Goal: Transaction & Acquisition: Book appointment/travel/reservation

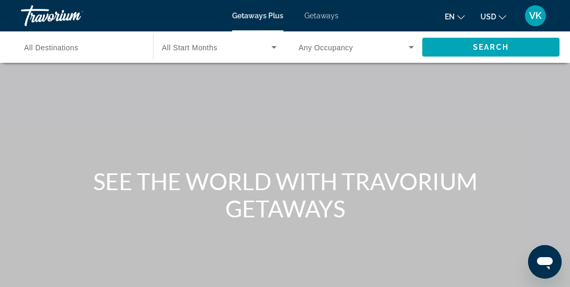
click at [71, 51] on span "All Destinations" at bounding box center [51, 47] width 54 height 8
click at [71, 51] on input "Destination All Destinations" at bounding box center [81, 47] width 115 height 13
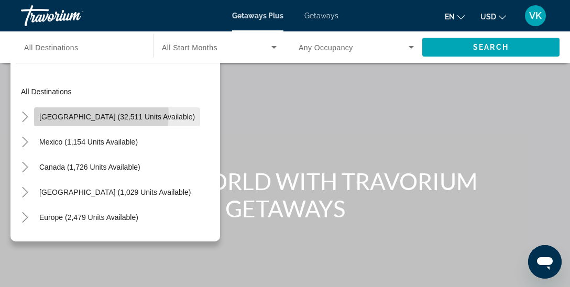
click at [73, 114] on span "[GEOGRAPHIC_DATA] (32,511 units available)" at bounding box center [117, 117] width 156 height 8
type input "**********"
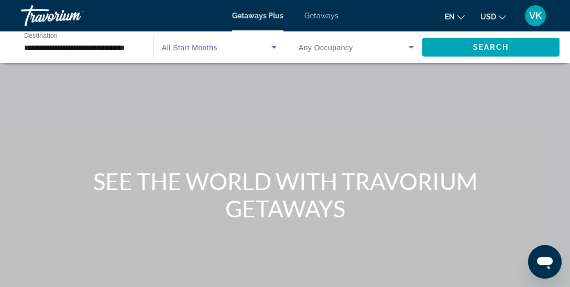
click at [257, 52] on span "Search widget" at bounding box center [216, 47] width 109 height 13
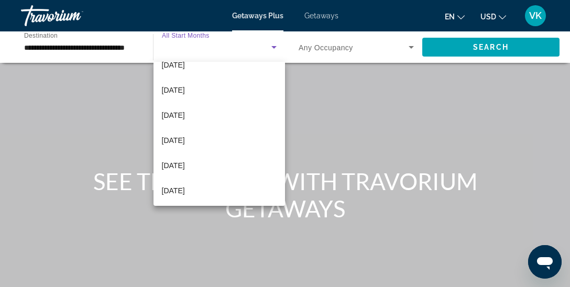
scroll to position [129, 0]
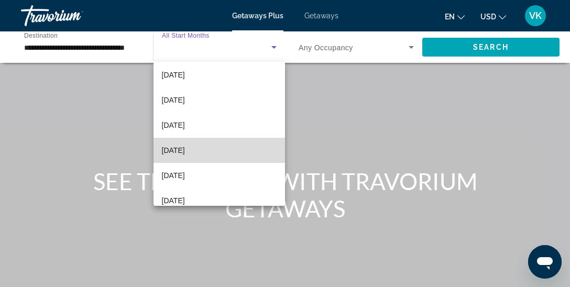
click at [195, 144] on mat-option "April 2026" at bounding box center [218, 150] width 131 height 25
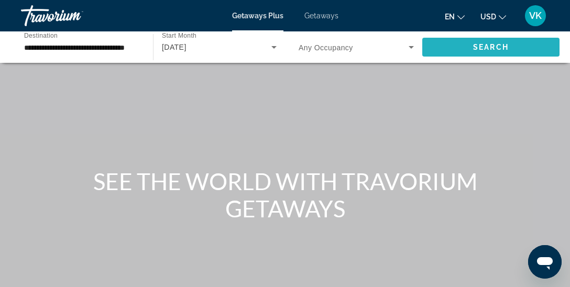
click at [485, 46] on span "Search" at bounding box center [491, 47] width 36 height 8
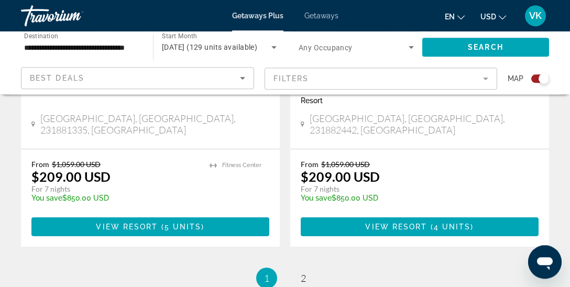
scroll to position [2429, 0]
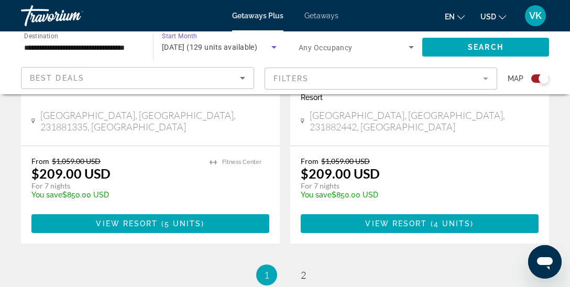
click at [253, 50] on span "April 2026 (129 units available)" at bounding box center [209, 47] width 95 height 8
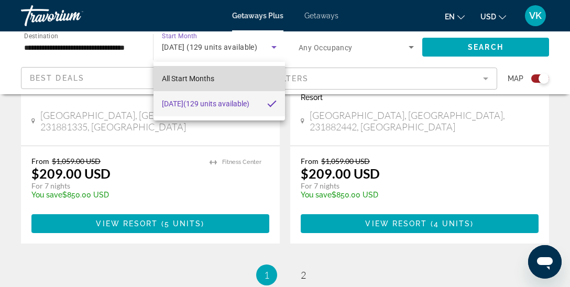
click at [173, 82] on span "All Start Months" at bounding box center [188, 78] width 52 height 8
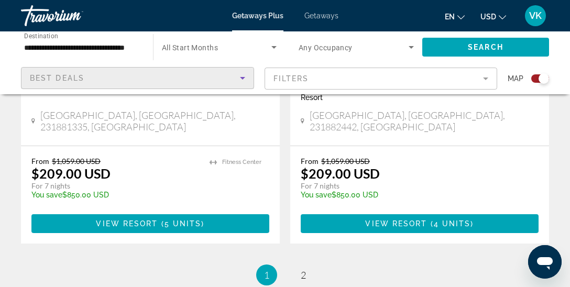
click at [69, 79] on span "Best Deals" at bounding box center [57, 78] width 54 height 8
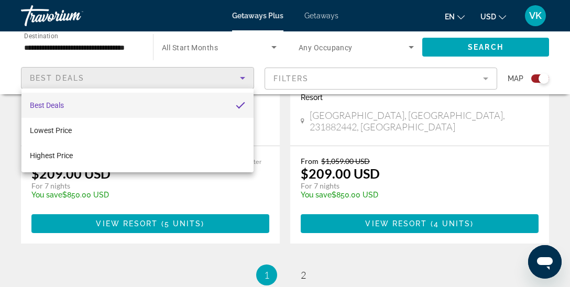
click at [474, 48] on div at bounding box center [285, 143] width 570 height 287
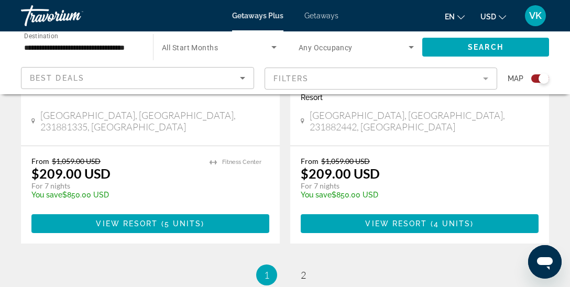
click at [535, 81] on div "Search widget" at bounding box center [540, 78] width 18 height 8
click at [547, 81] on div "Search widget" at bounding box center [540, 78] width 18 height 8
click at [494, 42] on span "Search widget" at bounding box center [485, 47] width 127 height 25
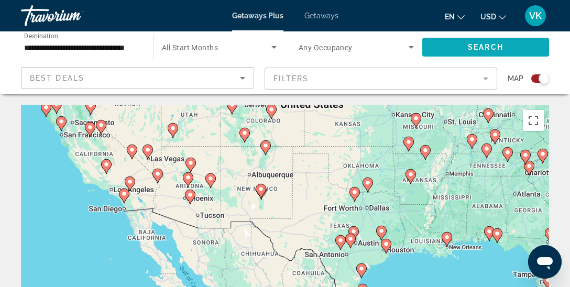
scroll to position [1, 0]
click at [125, 199] on icon "Main content" at bounding box center [123, 196] width 9 height 14
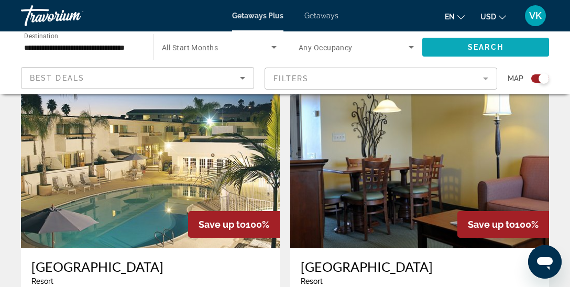
scroll to position [1795, 0]
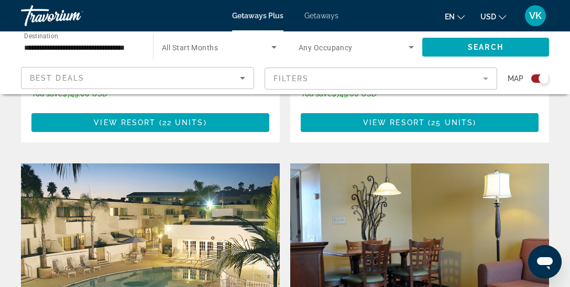
click at [170, 180] on img "Main content" at bounding box center [150, 247] width 259 height 168
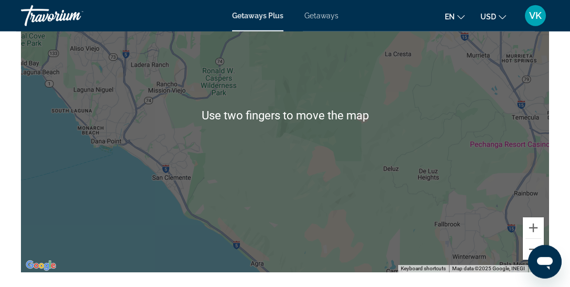
scroll to position [1754, 0]
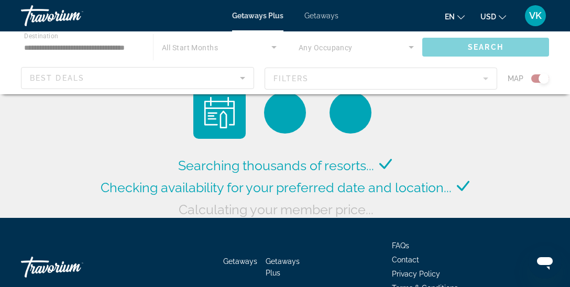
click at [82, 74] on div "Main content" at bounding box center [285, 62] width 570 height 63
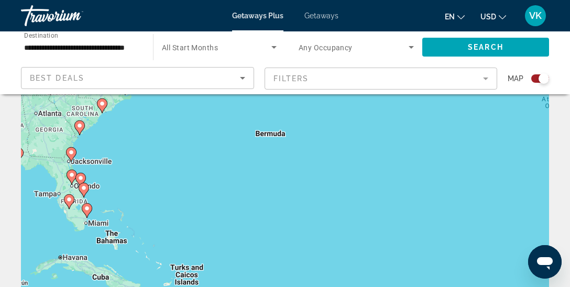
scroll to position [40, 0]
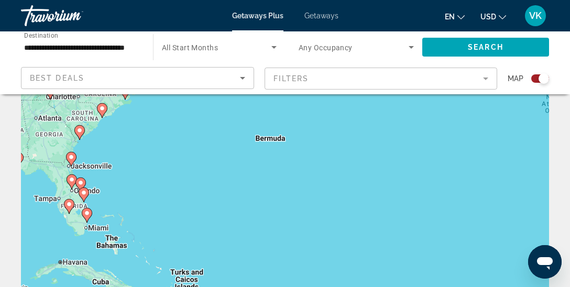
click at [70, 163] on icon "Main content" at bounding box center [71, 159] width 9 height 14
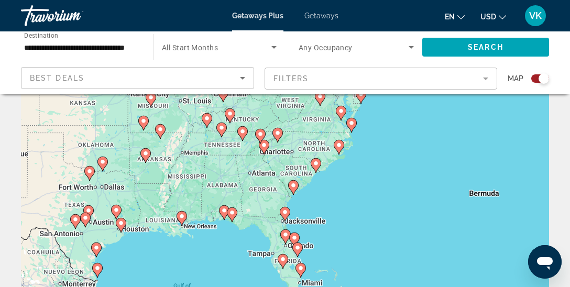
click at [288, 214] on image "Main content" at bounding box center [285, 212] width 6 height 6
type input "**********"
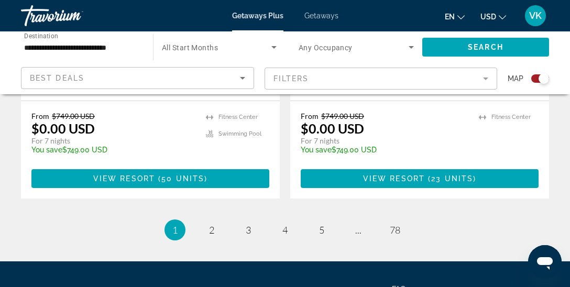
scroll to position [2474, 0]
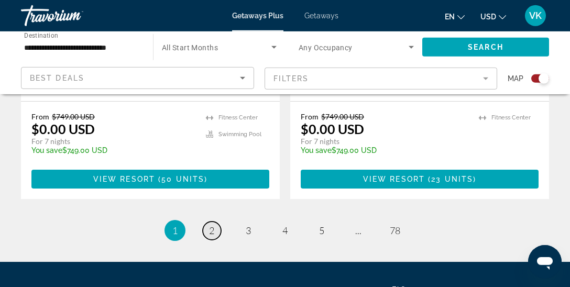
click at [210, 225] on span "2" at bounding box center [211, 231] width 5 height 12
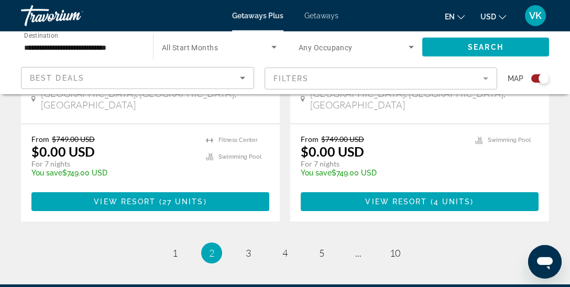
scroll to position [2487, 0]
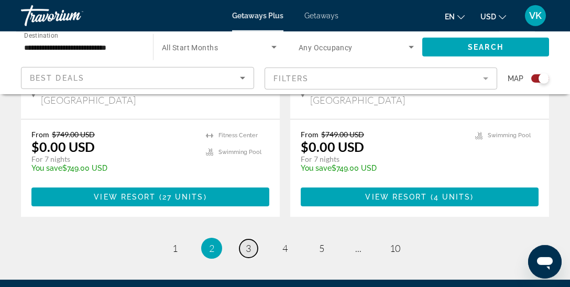
click at [248, 243] on span "3" at bounding box center [248, 249] width 5 height 12
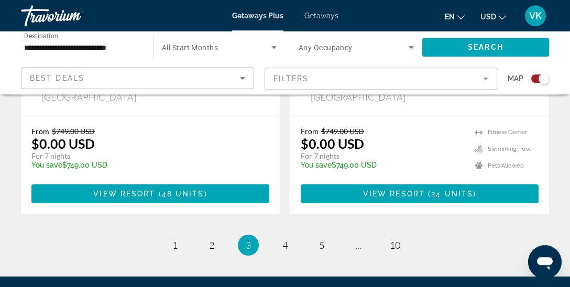
scroll to position [2521, 0]
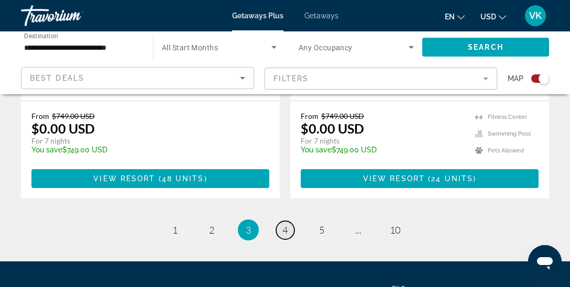
click at [287, 224] on span "4" at bounding box center [284, 230] width 5 height 12
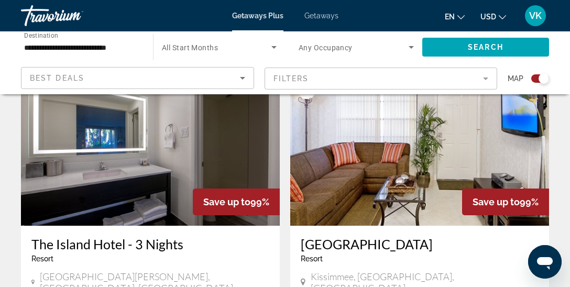
scroll to position [1885, 0]
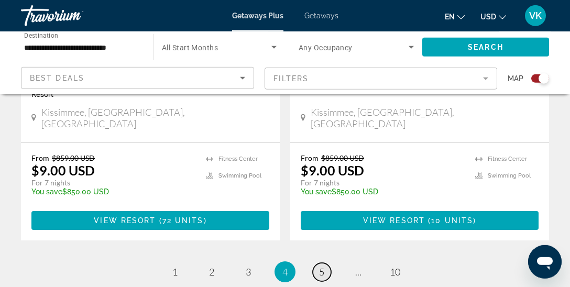
click at [321, 266] on span "5" at bounding box center [321, 272] width 5 height 12
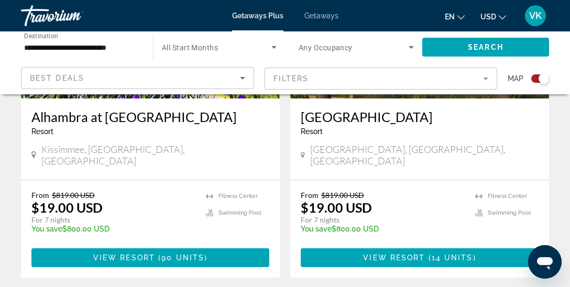
scroll to position [2459, 0]
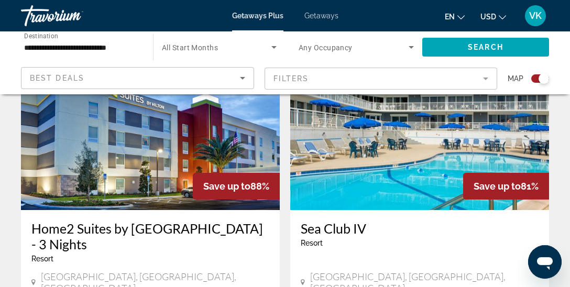
scroll to position [2363, 0]
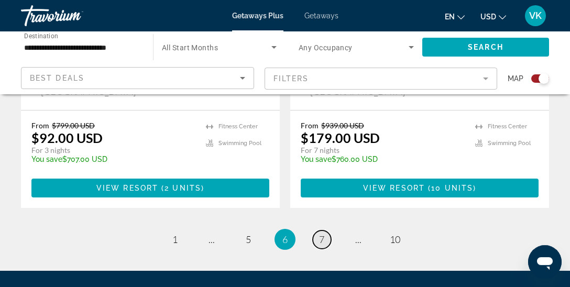
click at [321, 234] on span "7" at bounding box center [321, 240] width 5 height 12
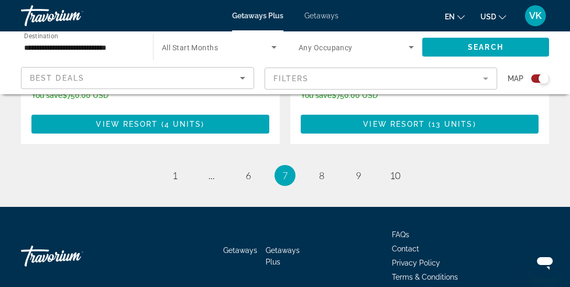
scroll to position [2464, 0]
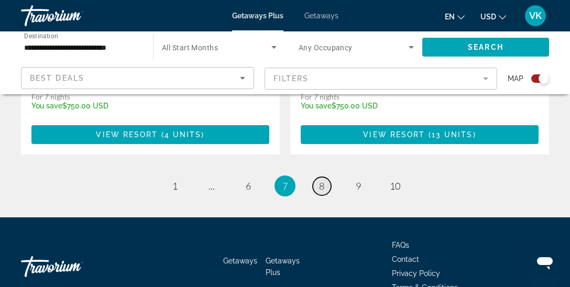
click at [320, 177] on link "page 8" at bounding box center [322, 186] width 18 height 18
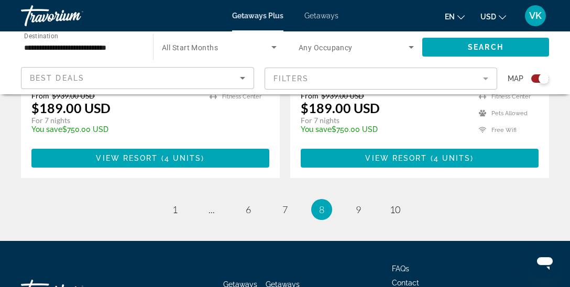
scroll to position [2434, 0]
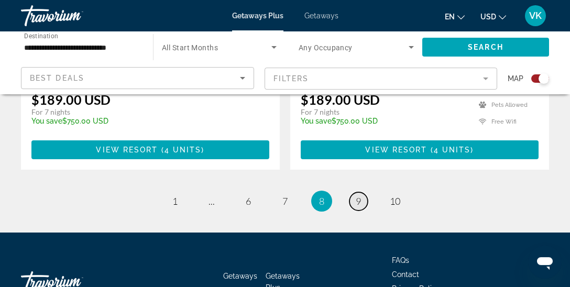
click at [360, 195] on span "9" at bounding box center [358, 201] width 5 height 12
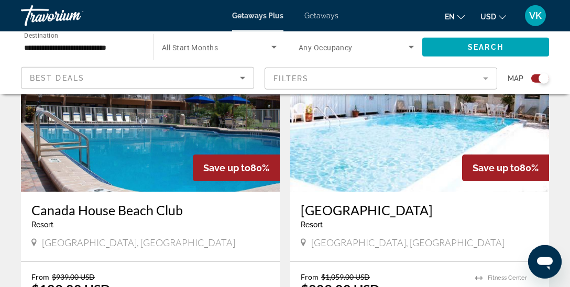
scroll to position [432, 0]
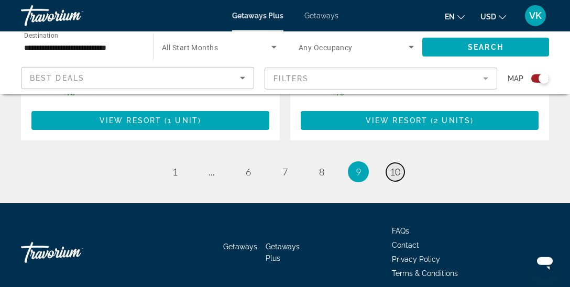
click at [389, 163] on link "page 10" at bounding box center [395, 172] width 18 height 18
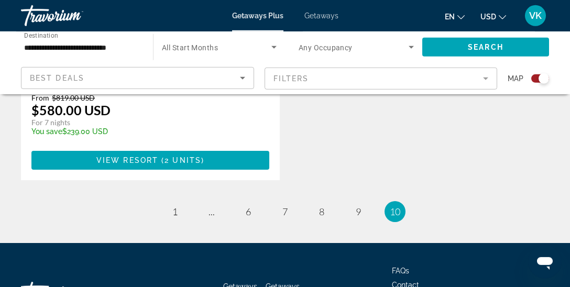
scroll to position [1422, 0]
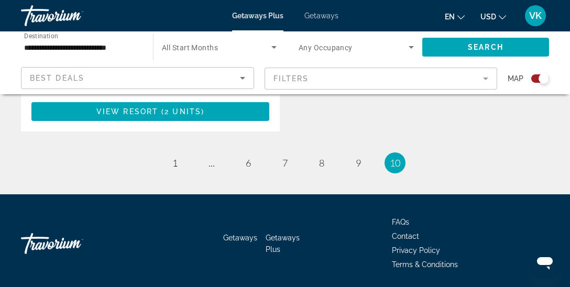
click at [419, 260] on span "Terms & Conditions" at bounding box center [425, 264] width 66 height 8
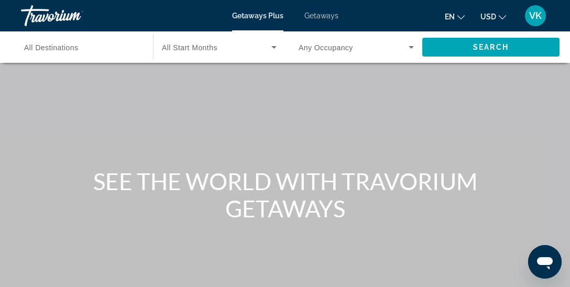
click at [317, 16] on span "Getaways" at bounding box center [321, 16] width 34 height 8
click at [94, 53] on input "Destination All Destinations" at bounding box center [81, 47] width 115 height 13
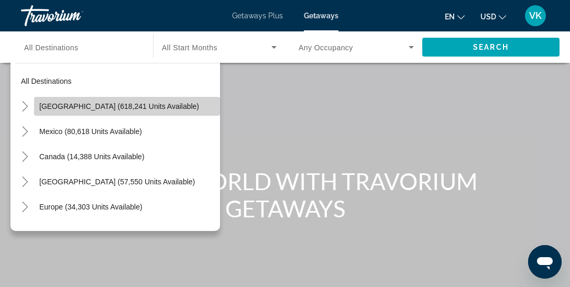
click at [84, 106] on span "[GEOGRAPHIC_DATA] (618,241 units available)" at bounding box center [119, 106] width 160 height 8
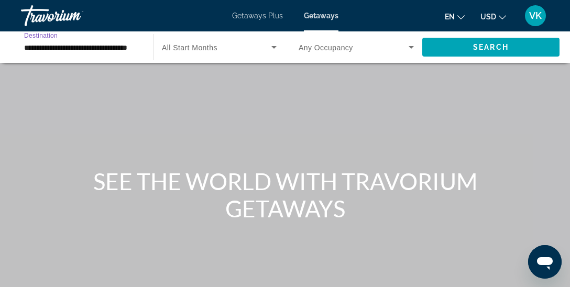
click at [120, 49] on input "**********" at bounding box center [81, 47] width 115 height 13
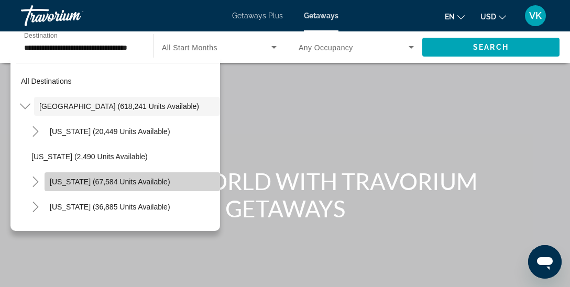
click at [135, 180] on span "[US_STATE] (67,584 units available)" at bounding box center [110, 182] width 120 height 8
type input "**********"
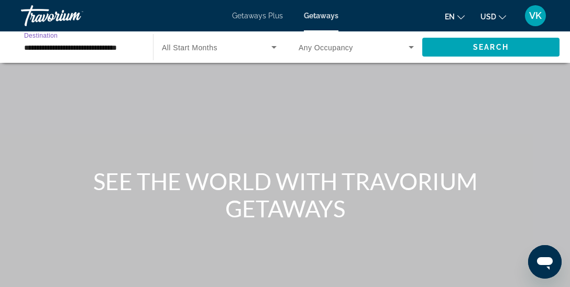
scroll to position [0, 2]
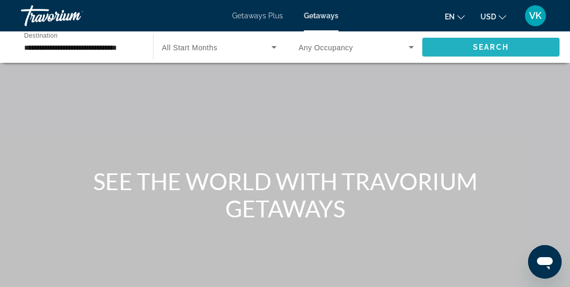
click at [476, 48] on span "Search" at bounding box center [491, 47] width 36 height 8
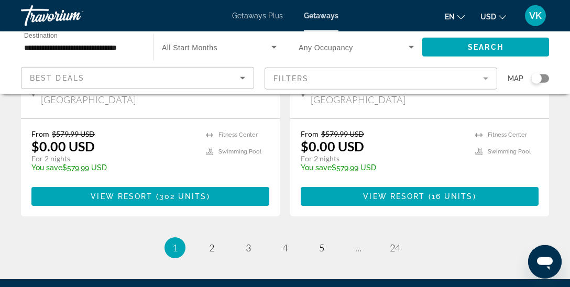
scroll to position [2196, 0]
click at [212, 242] on span "2" at bounding box center [211, 248] width 5 height 12
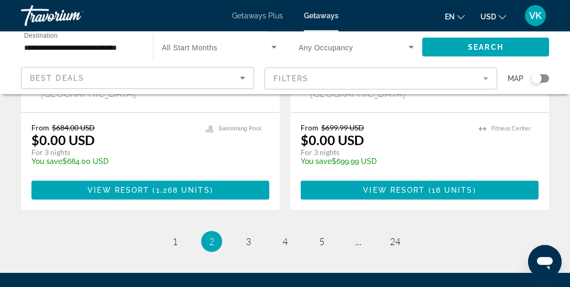
scroll to position [2230, 0]
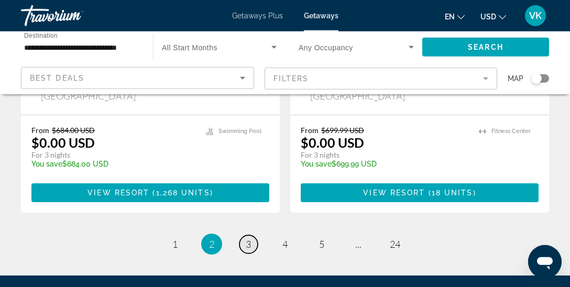
click at [252, 235] on link "page 3" at bounding box center [248, 244] width 18 height 18
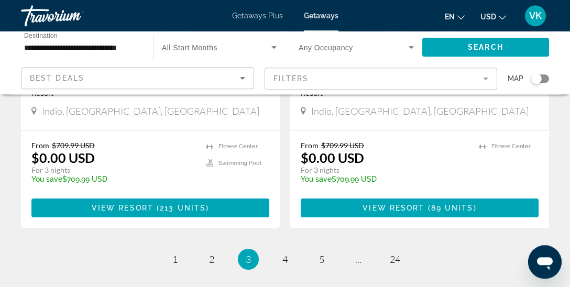
scroll to position [2197, 0]
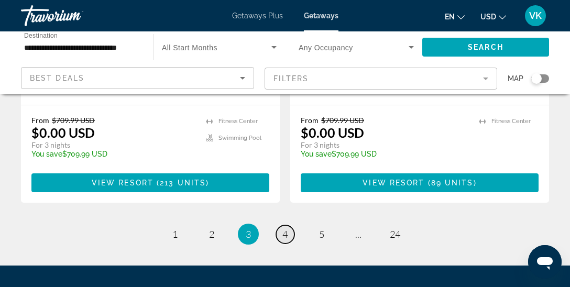
click at [287, 228] on span "4" at bounding box center [284, 234] width 5 height 12
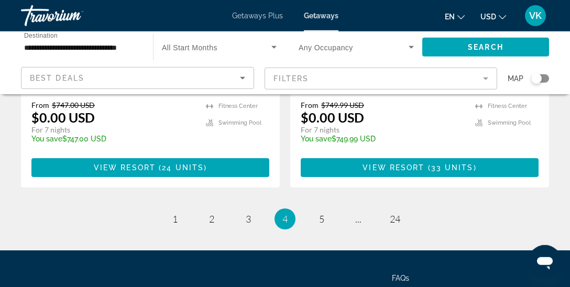
scroll to position [2208, 0]
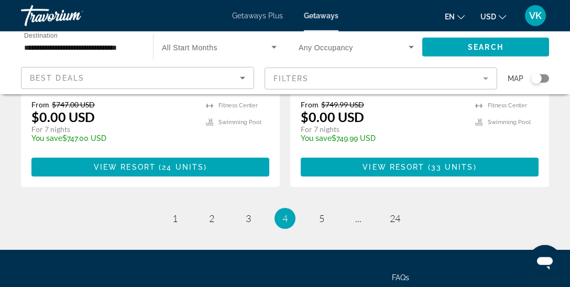
click at [322, 208] on li "page 5" at bounding box center [321, 218] width 21 height 21
click at [322, 213] on span "5" at bounding box center [321, 219] width 5 height 12
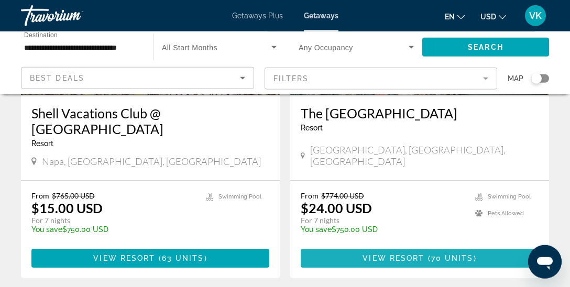
scroll to position [204, 0]
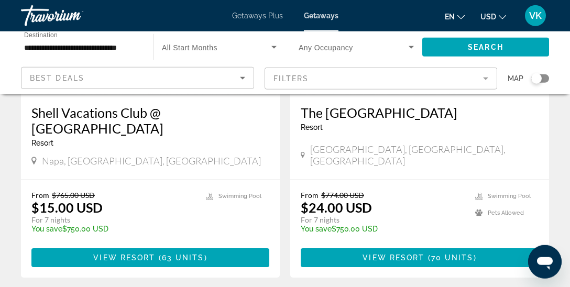
click at [203, 114] on h3 "Shell Vacations Club @ [GEOGRAPHIC_DATA]" at bounding box center [150, 120] width 238 height 31
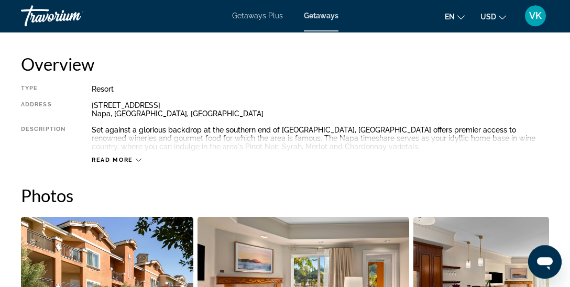
scroll to position [529, 0]
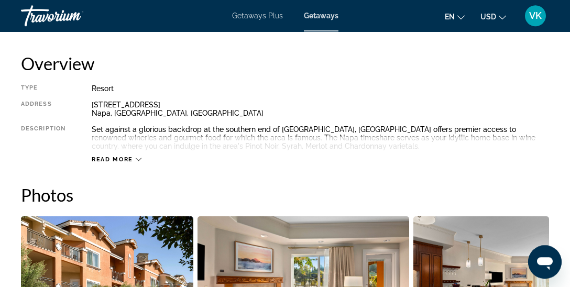
click at [129, 159] on span "Read more" at bounding box center [112, 159] width 41 height 7
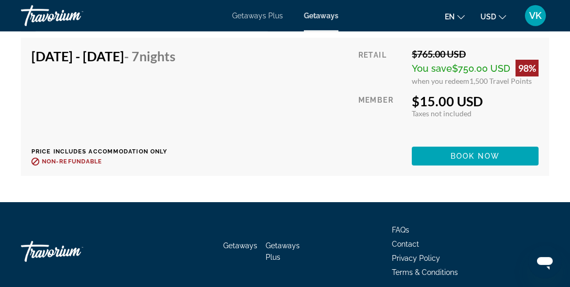
scroll to position [6182, 0]
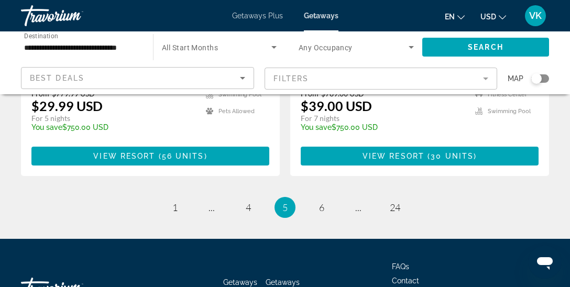
scroll to position [2213, 0]
click at [325, 199] on link "page 6" at bounding box center [322, 208] width 18 height 18
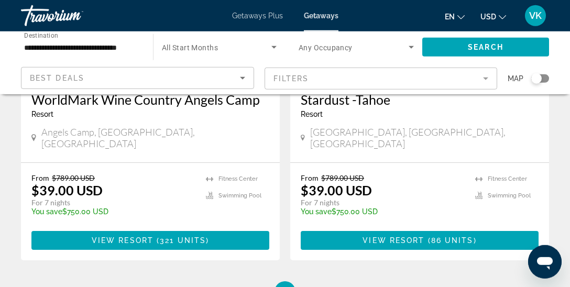
scroll to position [2134, 0]
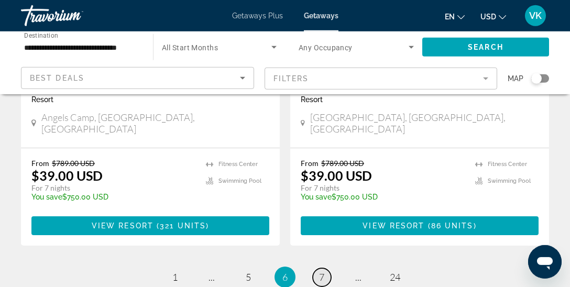
click at [325, 268] on link "page 7" at bounding box center [322, 277] width 18 height 18
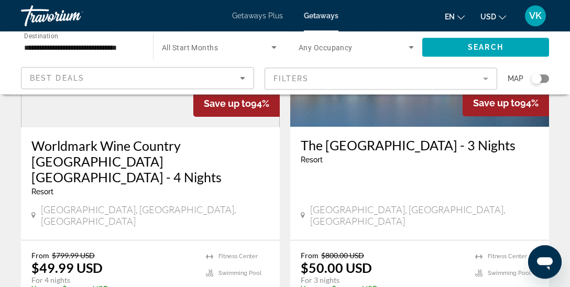
scroll to position [1659, 0]
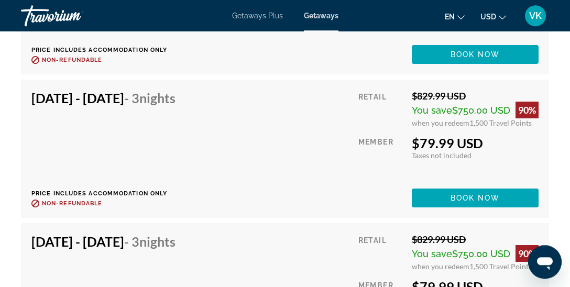
scroll to position [11193, 0]
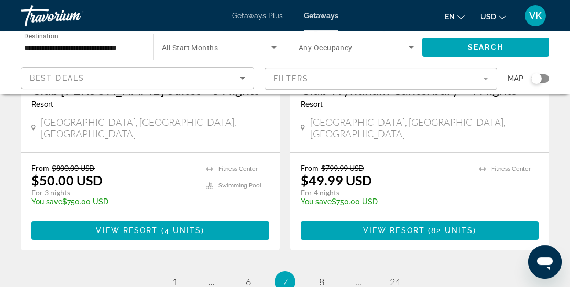
scroll to position [2116, 0]
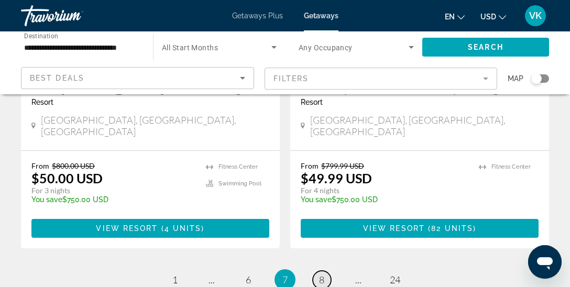
click at [321, 274] on span "8" at bounding box center [321, 280] width 5 height 12
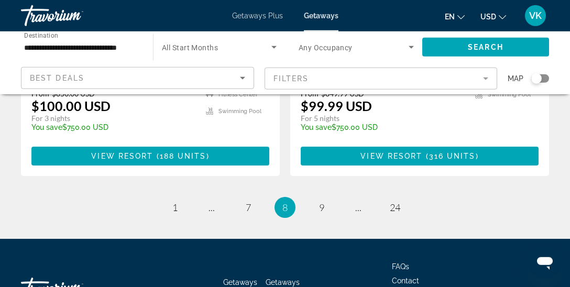
scroll to position [2228, 0]
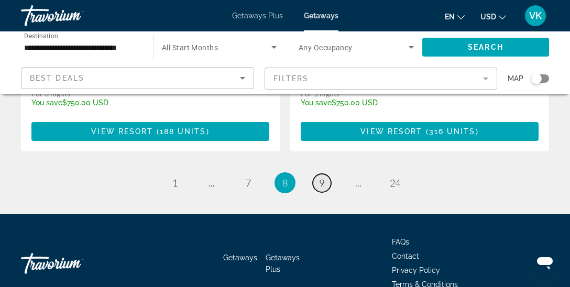
click at [315, 174] on link "page 9" at bounding box center [322, 183] width 18 height 18
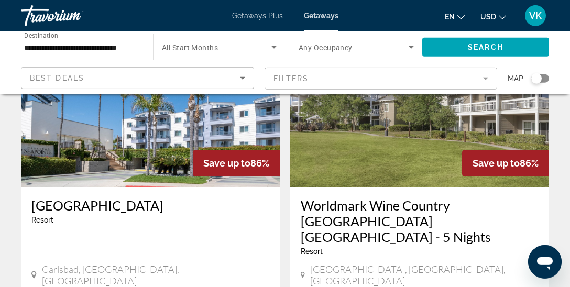
scroll to position [2028, 0]
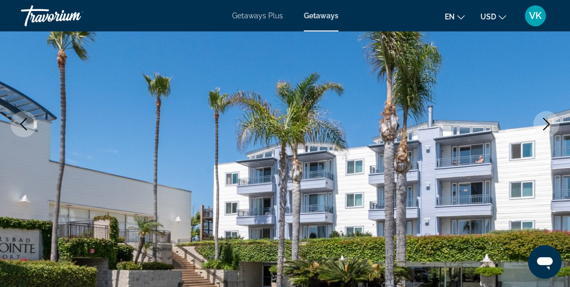
scroll to position [158, 0]
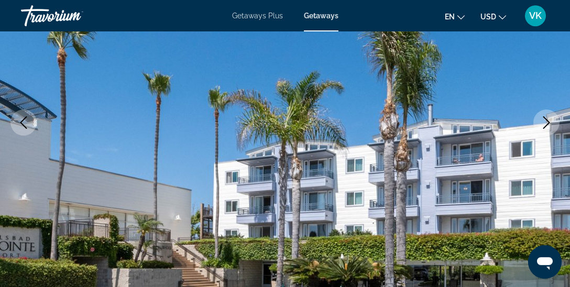
click at [547, 126] on icon "Next image" at bounding box center [546, 122] width 13 height 13
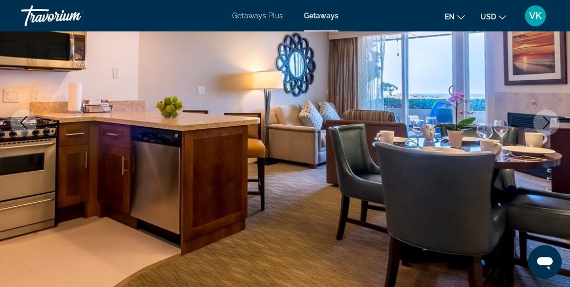
click at [547, 126] on icon "Next image" at bounding box center [546, 122] width 13 height 13
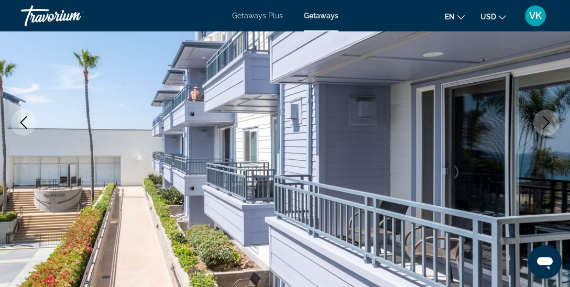
click at [547, 126] on icon "Next image" at bounding box center [546, 122] width 13 height 13
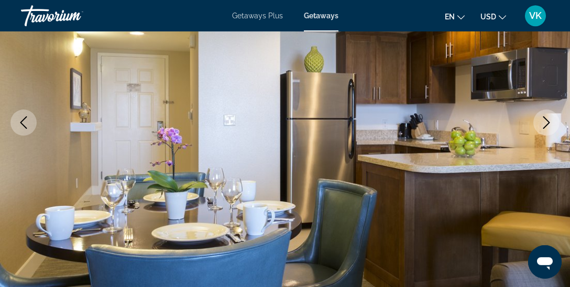
click at [547, 126] on icon "Next image" at bounding box center [546, 122] width 13 height 13
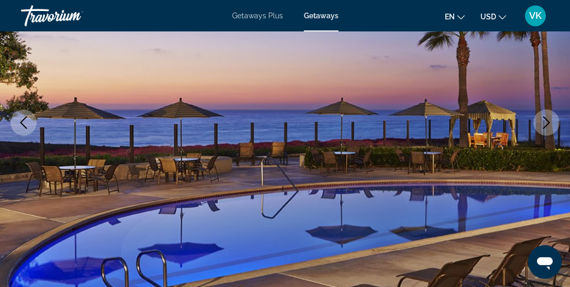
click at [547, 126] on icon "Next image" at bounding box center [546, 122] width 13 height 13
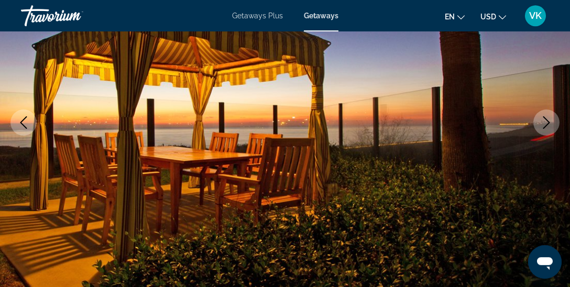
click at [547, 126] on icon "Next image" at bounding box center [546, 122] width 13 height 13
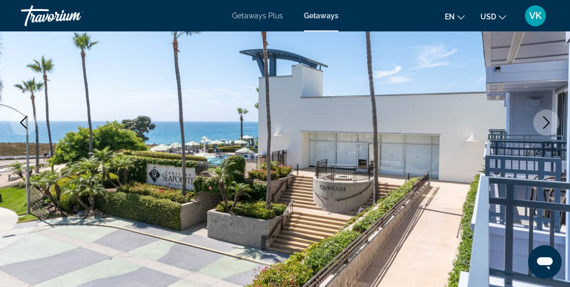
click at [547, 126] on icon "Next image" at bounding box center [546, 122] width 13 height 13
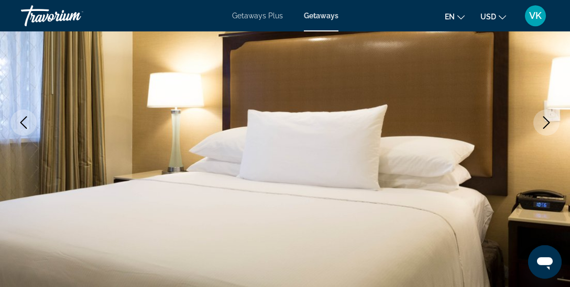
click at [547, 126] on icon "Next image" at bounding box center [546, 122] width 13 height 13
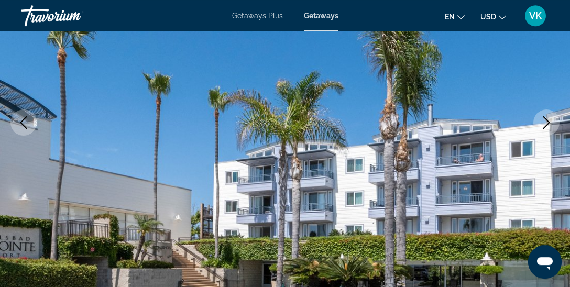
click at [547, 126] on icon "Next image" at bounding box center [546, 122] width 13 height 13
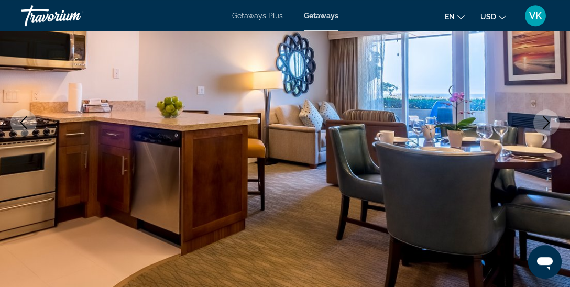
click at [547, 126] on icon "Next image" at bounding box center [546, 122] width 13 height 13
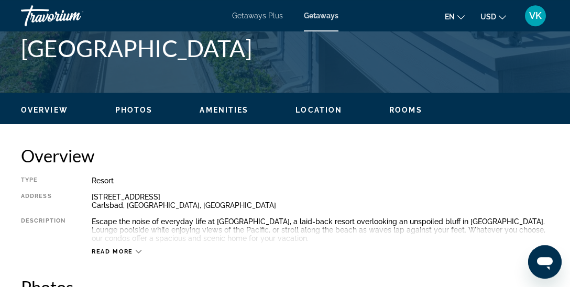
scroll to position [446, 0]
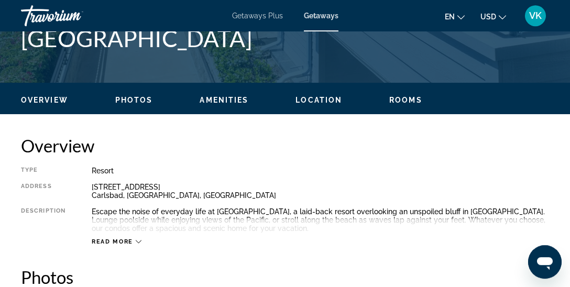
click at [130, 242] on span "Read more" at bounding box center [112, 241] width 41 height 7
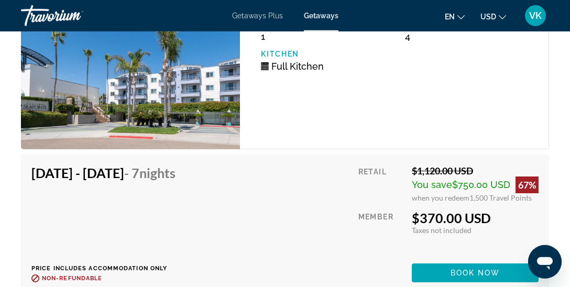
scroll to position [2084, 0]
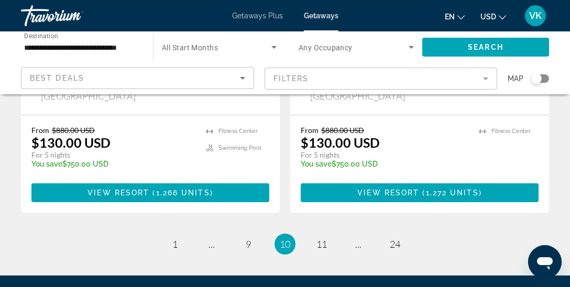
scroll to position [2214, 0]
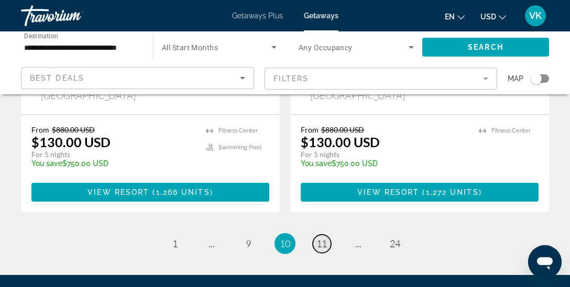
click at [322, 238] on span "11" at bounding box center [321, 244] width 10 height 12
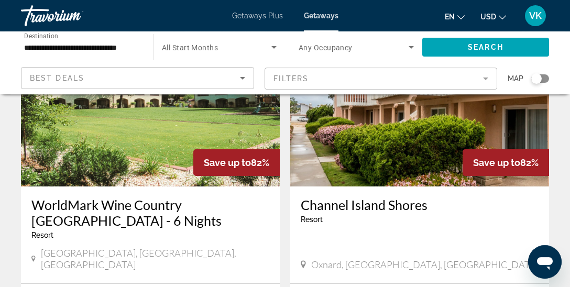
scroll to position [1294, 0]
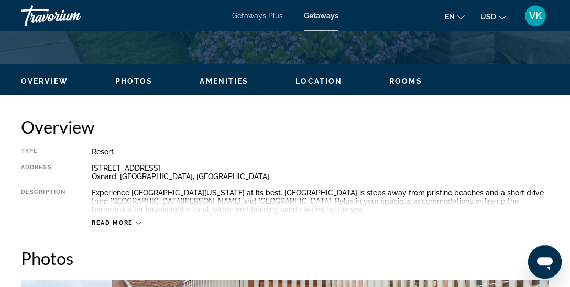
scroll to position [466, 0]
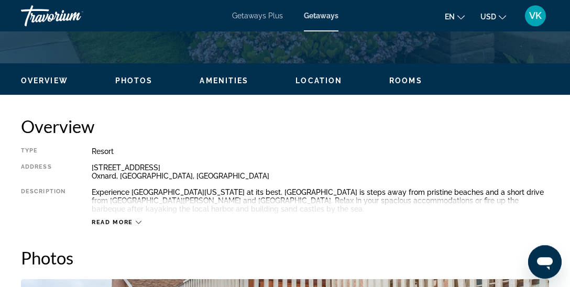
click at [124, 218] on button "Read more" at bounding box center [117, 222] width 50 height 8
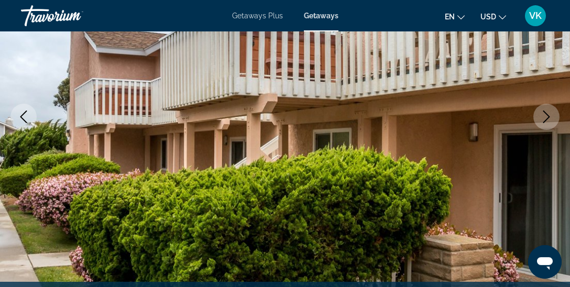
scroll to position [162, 0]
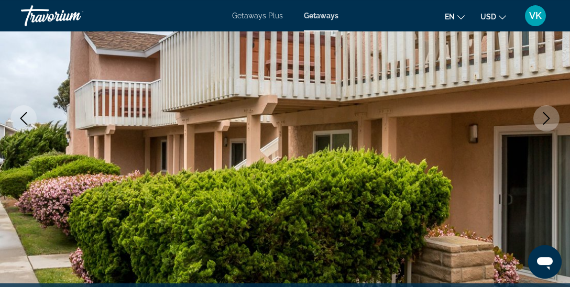
click at [543, 119] on icon "Next image" at bounding box center [546, 118] width 13 height 13
click at [543, 112] on icon "Next image" at bounding box center [546, 118] width 13 height 13
click at [540, 117] on icon "Next image" at bounding box center [546, 118] width 13 height 13
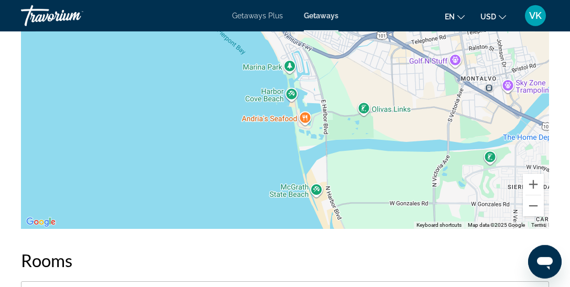
scroll to position [1517, 0]
click at [534, 196] on button "Zoom out" at bounding box center [533, 206] width 21 height 21
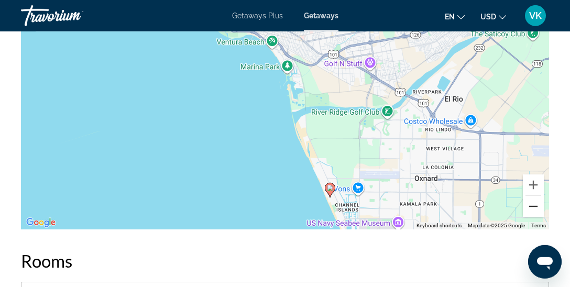
click at [534, 196] on button "Zoom out" at bounding box center [533, 206] width 21 height 21
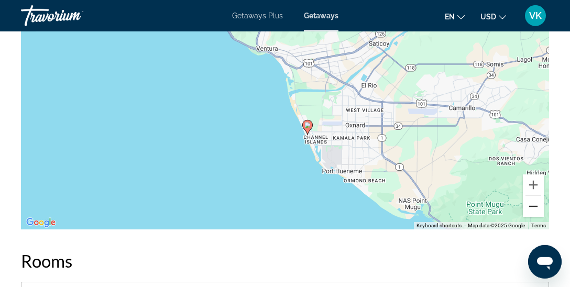
click at [534, 196] on button "Zoom out" at bounding box center [533, 206] width 21 height 21
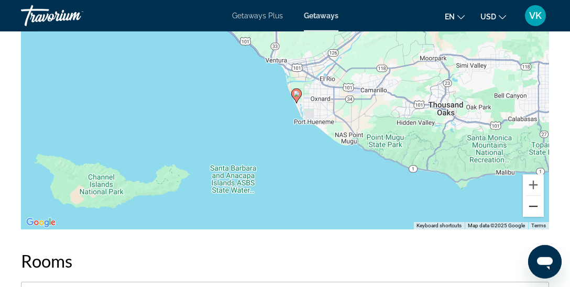
click at [534, 196] on button "Zoom out" at bounding box center [533, 206] width 21 height 21
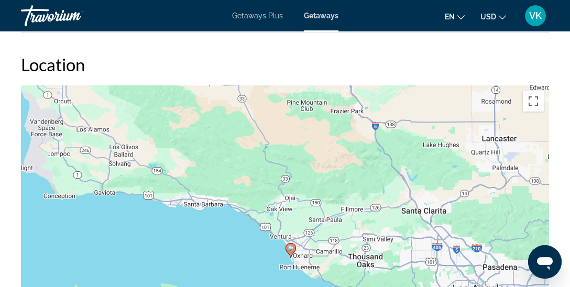
scroll to position [1346, 0]
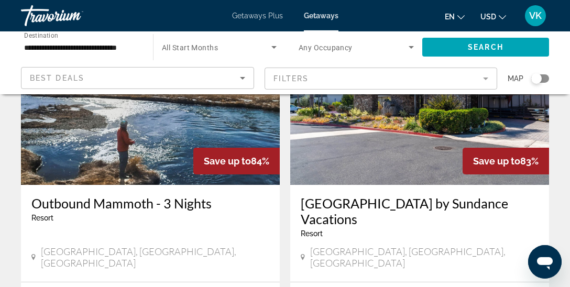
scroll to position [913, 0]
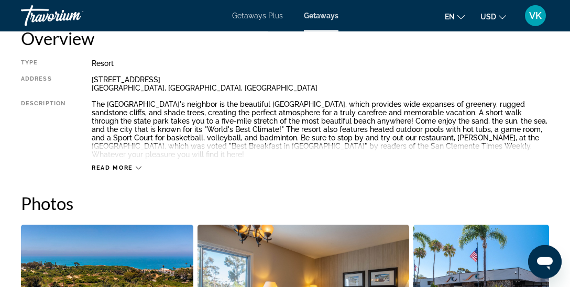
scroll to position [554, 0]
click at [126, 164] on span "Read more" at bounding box center [112, 167] width 41 height 7
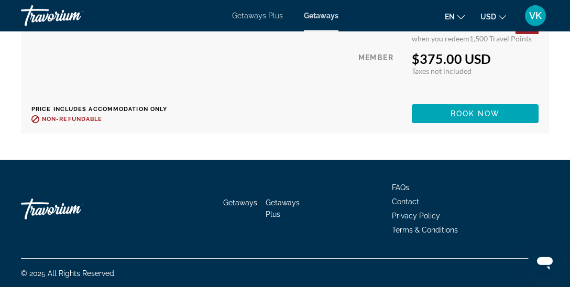
scroll to position [3491, 0]
click at [455, 246] on div "Getaways Getaways Plus FAQs Contact Privacy Policy Terms & Conditions" at bounding box center [285, 209] width 528 height 98
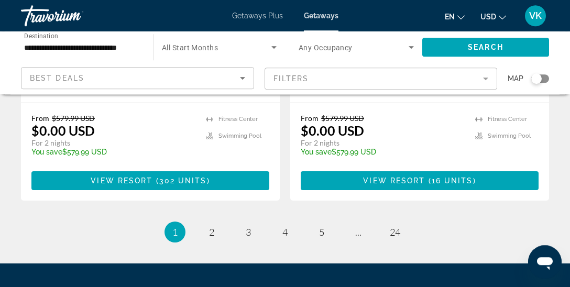
scroll to position [2203, 0]
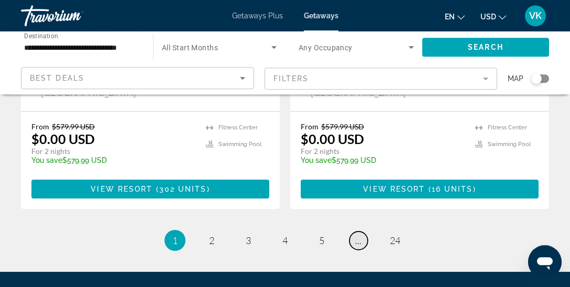
click at [360, 235] on span "..." at bounding box center [358, 241] width 6 height 12
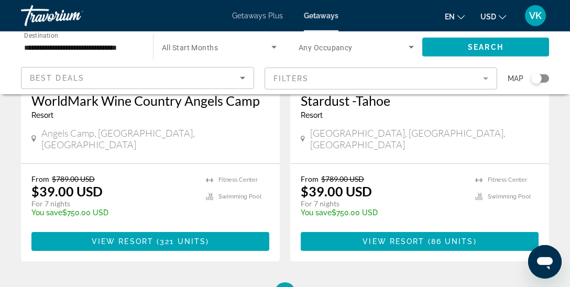
scroll to position [2120, 0]
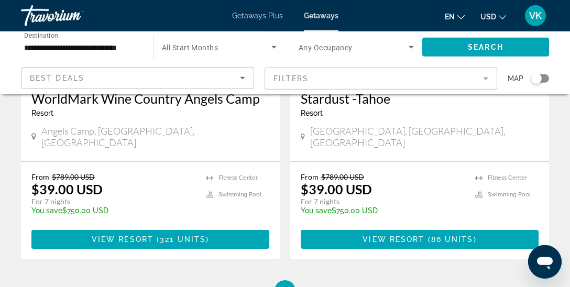
click at [323, 280] on li "page 7" at bounding box center [321, 290] width 21 height 21
click at [324, 285] on span "7" at bounding box center [321, 291] width 5 height 12
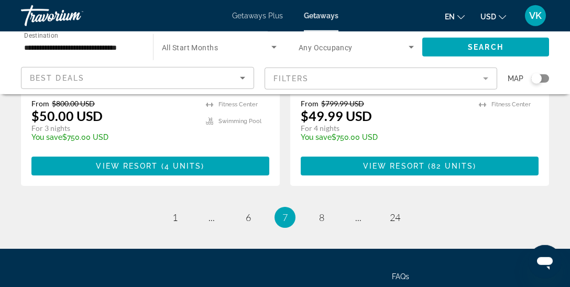
scroll to position [2181, 0]
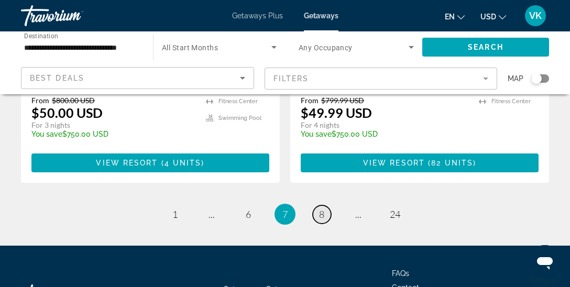
click at [321, 208] on span "8" at bounding box center [321, 214] width 5 height 12
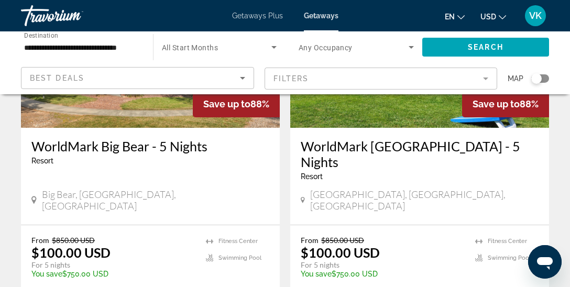
scroll to position [1673, 0]
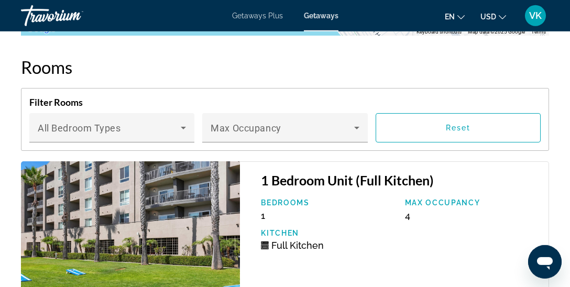
scroll to position [2047, 0]
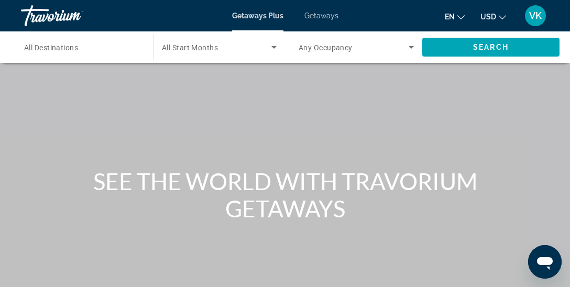
click at [64, 48] on span "All Destinations" at bounding box center [51, 47] width 54 height 8
click at [64, 48] on input "Destination All Destinations" at bounding box center [81, 47] width 115 height 13
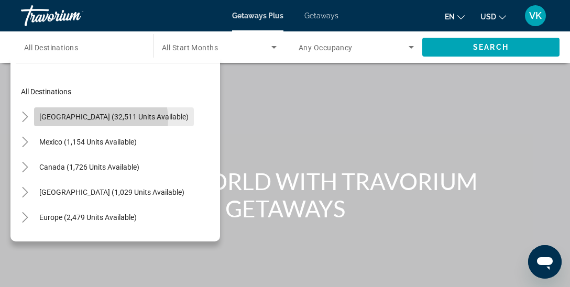
click at [89, 120] on span "[GEOGRAPHIC_DATA] (32,511 units available)" at bounding box center [113, 117] width 149 height 8
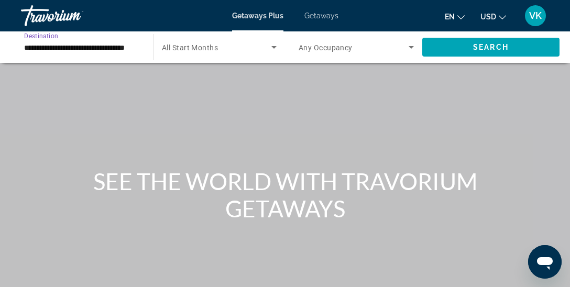
click at [130, 49] on input "**********" at bounding box center [81, 47] width 115 height 13
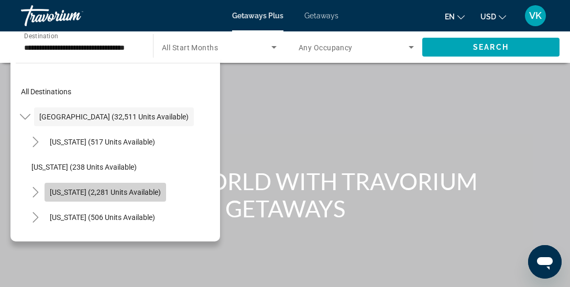
click at [130, 189] on span "[US_STATE] (2,281 units available)" at bounding box center [105, 192] width 111 height 8
type input "**********"
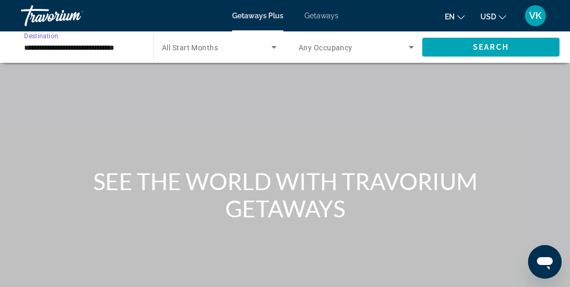
scroll to position [0, 0]
click at [390, 48] on span "Search widget" at bounding box center [354, 47] width 110 height 13
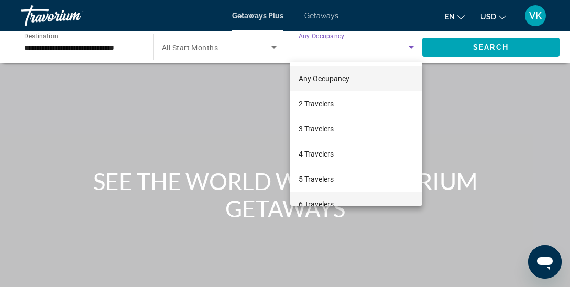
click at [344, 201] on mat-option "6 Travelers" at bounding box center [356, 204] width 132 height 25
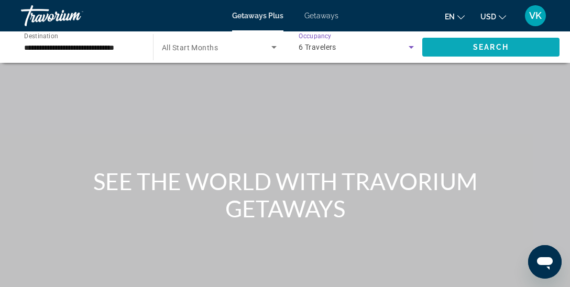
click at [497, 45] on span "Search" at bounding box center [491, 47] width 36 height 8
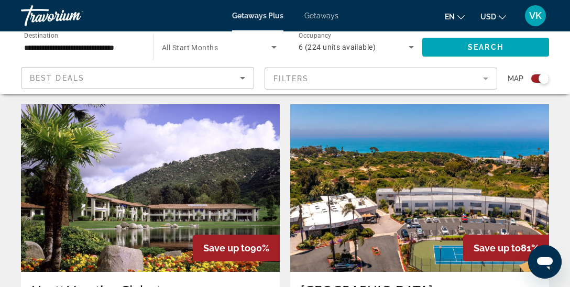
scroll to position [2238, 0]
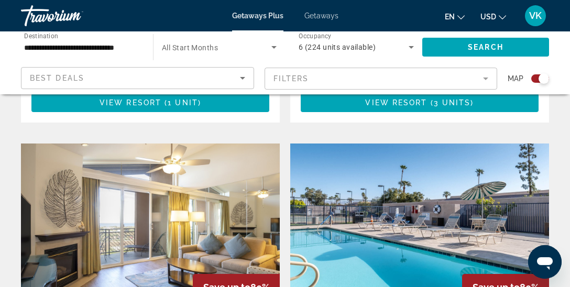
scroll to position [2234, 0]
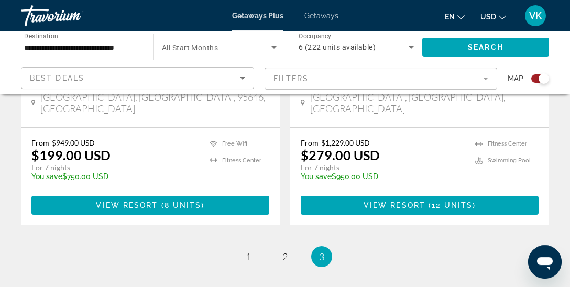
scroll to position [592, 0]
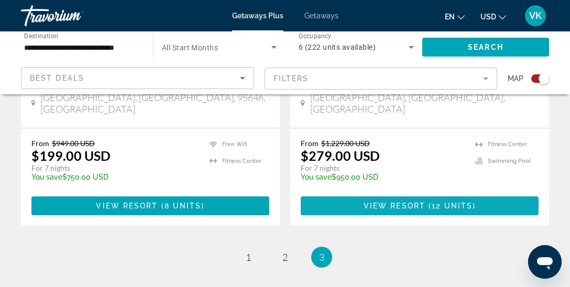
click at [447, 202] on span "12 units" at bounding box center [452, 206] width 41 height 8
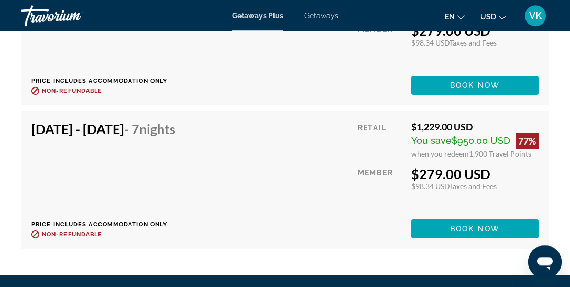
scroll to position [3018, 0]
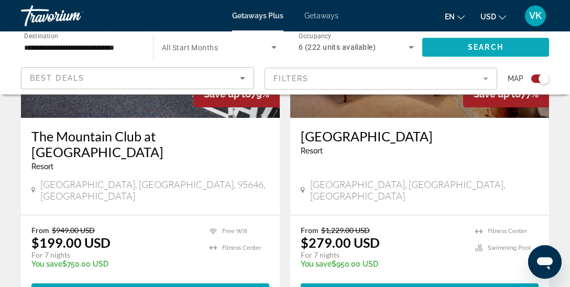
scroll to position [509, 0]
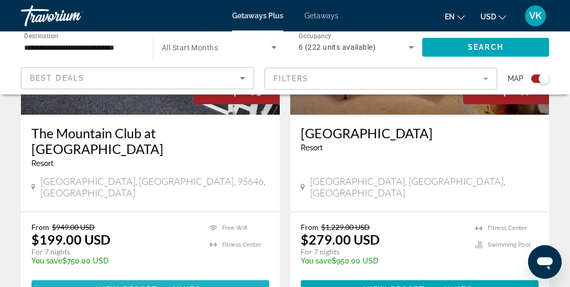
click at [168, 286] on span "8 units" at bounding box center [182, 290] width 37 height 8
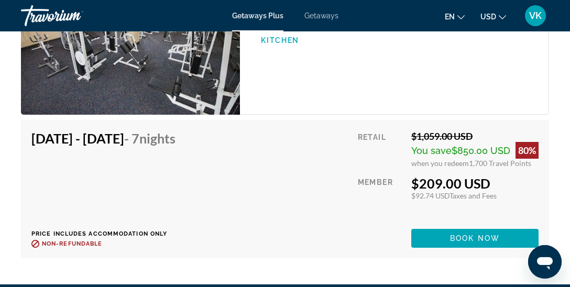
scroll to position [3434, 0]
click at [211, 96] on img "Main content" at bounding box center [130, 42] width 219 height 146
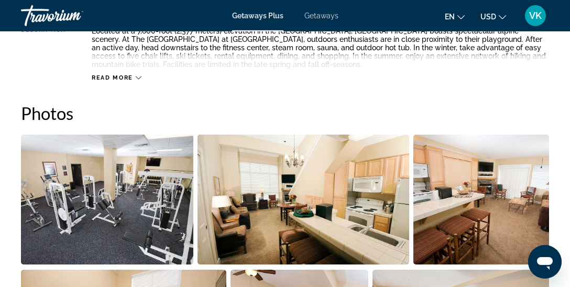
scroll to position [629, 0]
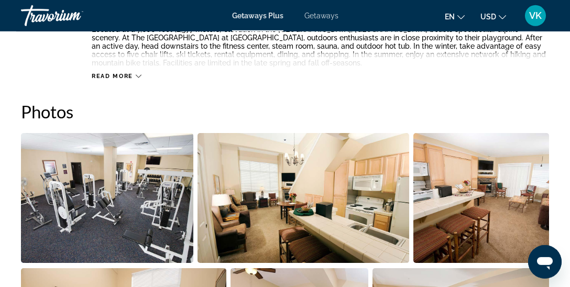
click at [137, 187] on img "Open full-screen image slider" at bounding box center [107, 198] width 172 height 130
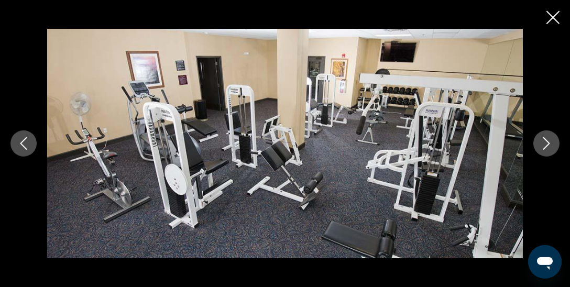
click at [545, 145] on icon "Next image" at bounding box center [546, 143] width 13 height 13
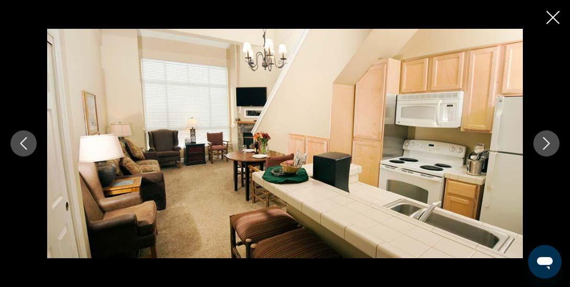
click at [545, 145] on icon "Next image" at bounding box center [546, 143] width 13 height 13
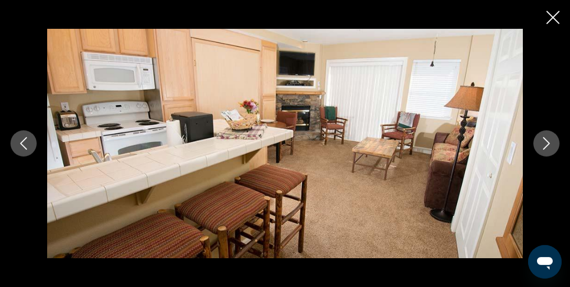
click at [545, 145] on icon "Next image" at bounding box center [546, 143] width 13 height 13
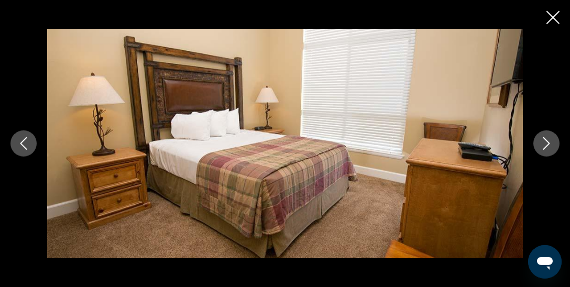
click at [545, 145] on icon "Next image" at bounding box center [546, 143] width 13 height 13
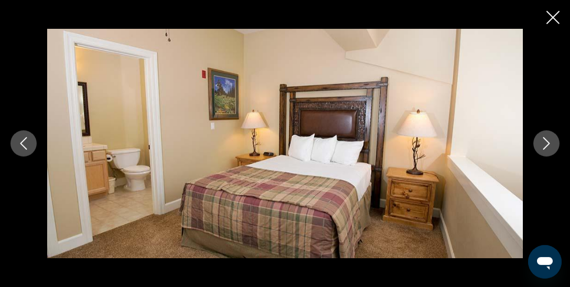
click at [545, 145] on icon "Next image" at bounding box center [546, 143] width 13 height 13
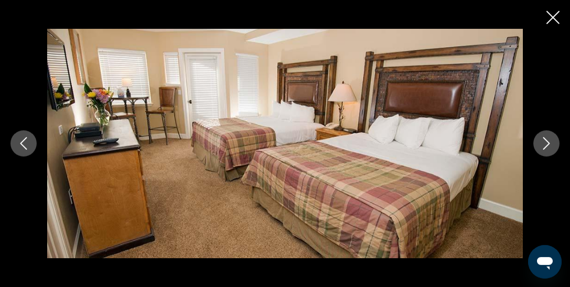
click at [545, 145] on icon "Next image" at bounding box center [546, 143] width 13 height 13
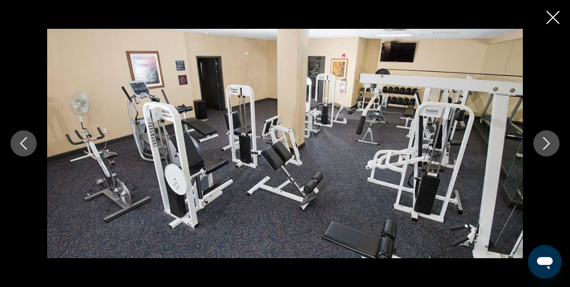
click at [545, 145] on icon "Next image" at bounding box center [546, 143] width 13 height 13
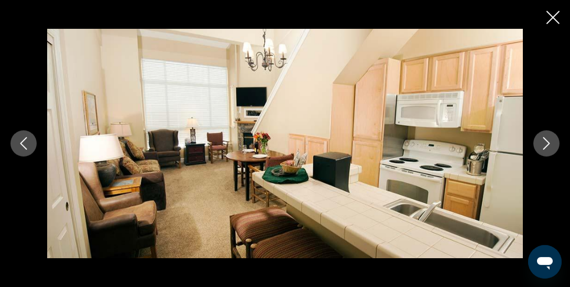
click at [545, 145] on icon "Next image" at bounding box center [546, 143] width 13 height 13
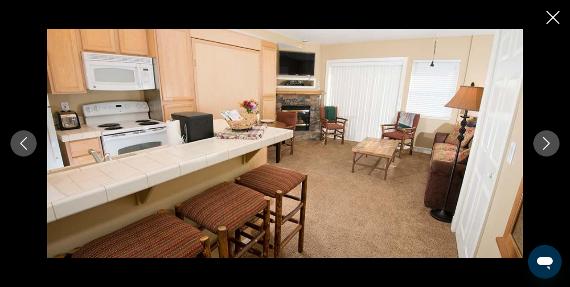
click at [549, 24] on button "Close slideshow" at bounding box center [552, 18] width 13 height 16
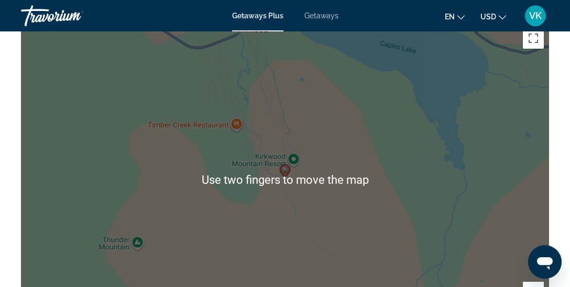
scroll to position [1604, 0]
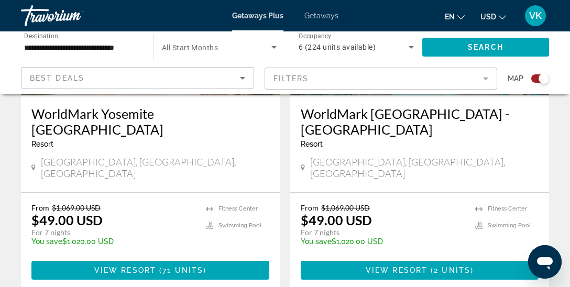
scroll to position [531, 0]
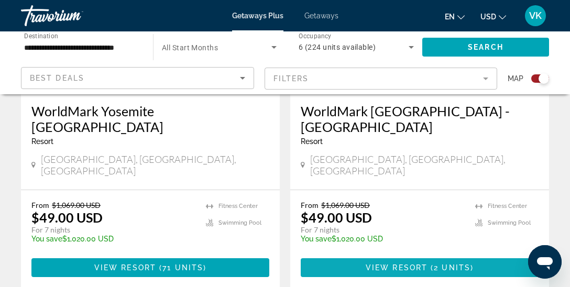
click at [466, 263] on span "2 units" at bounding box center [452, 267] width 37 height 8
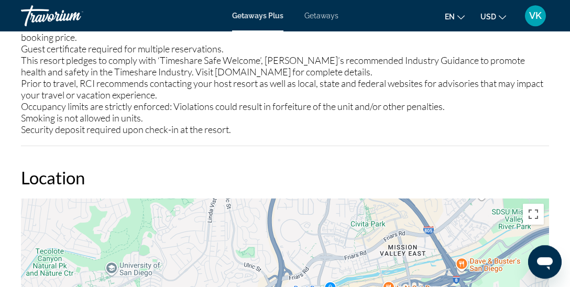
scroll to position [1780, 0]
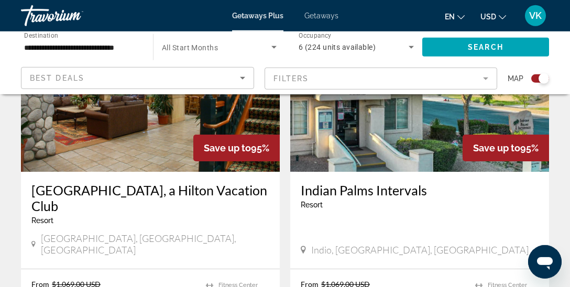
scroll to position [1219, 0]
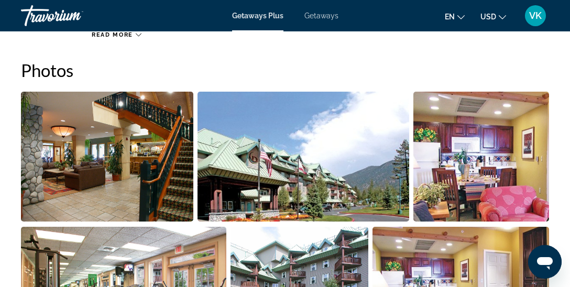
scroll to position [693, 0]
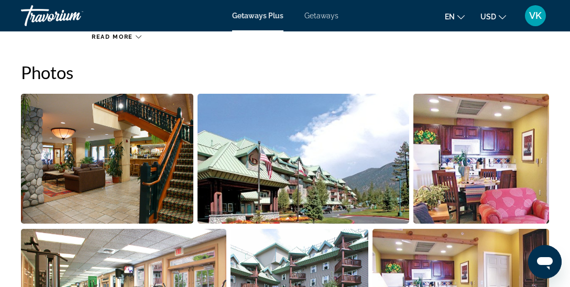
click at [183, 179] on img "Open full-screen image slider" at bounding box center [107, 159] width 172 height 130
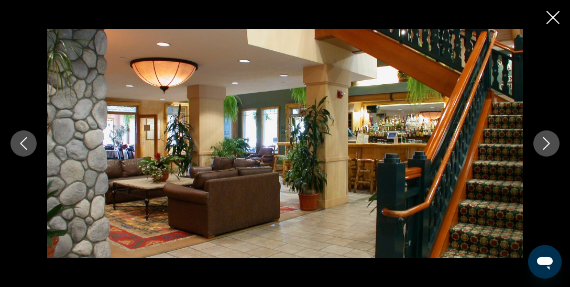
click at [544, 150] on button "Next image" at bounding box center [546, 143] width 26 height 26
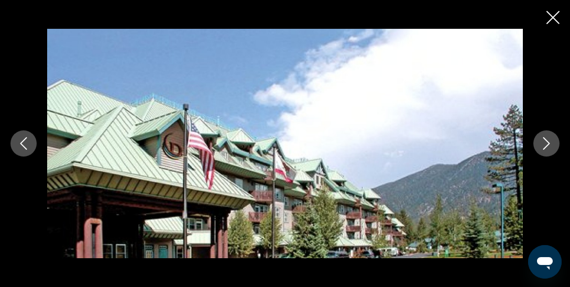
click at [544, 150] on button "Next image" at bounding box center [546, 143] width 26 height 26
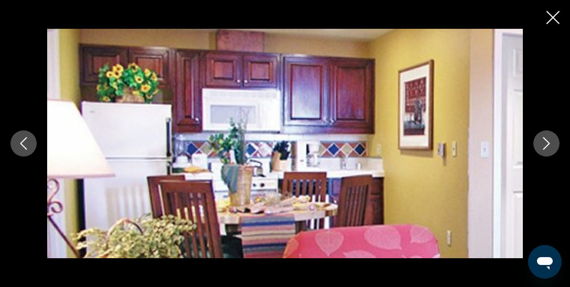
click at [544, 150] on button "Next image" at bounding box center [546, 143] width 26 height 26
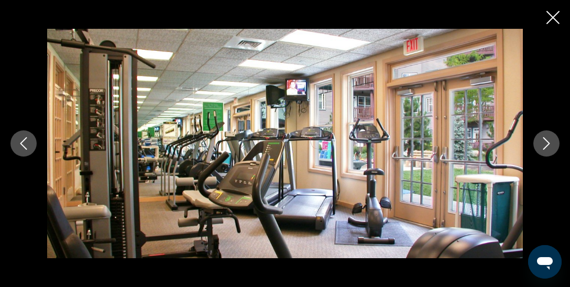
click at [544, 150] on button "Next image" at bounding box center [546, 143] width 26 height 26
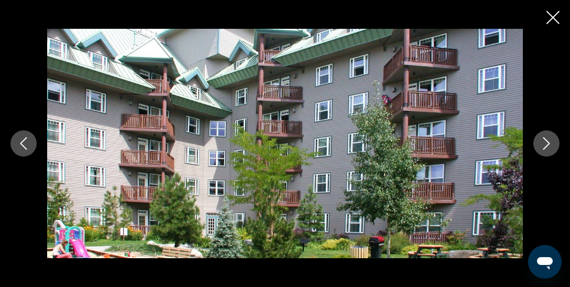
click at [544, 150] on button "Next image" at bounding box center [546, 143] width 26 height 26
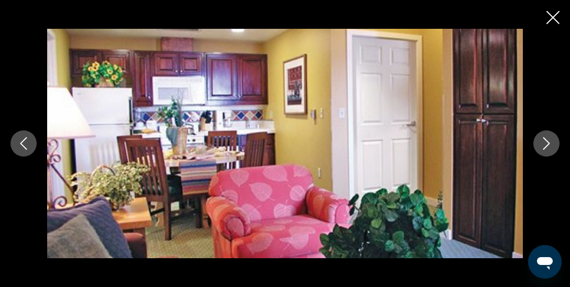
click at [544, 150] on button "Next image" at bounding box center [546, 143] width 26 height 26
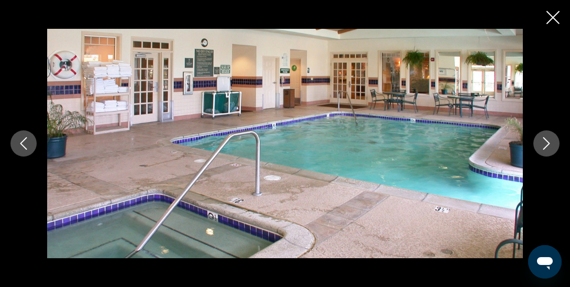
click at [544, 150] on button "Next image" at bounding box center [546, 143] width 26 height 26
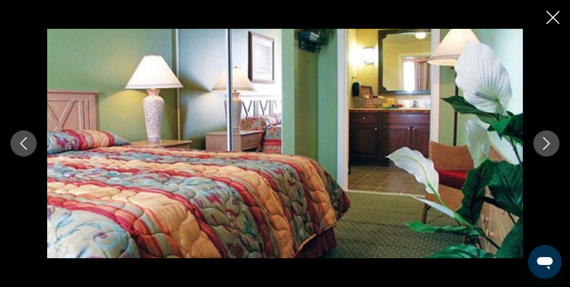
click at [544, 150] on button "Next image" at bounding box center [546, 143] width 26 height 26
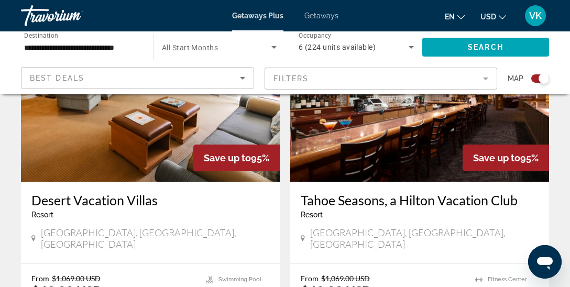
scroll to position [1595, 0]
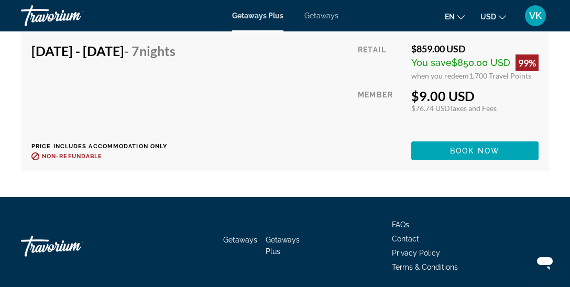
scroll to position [2683, 0]
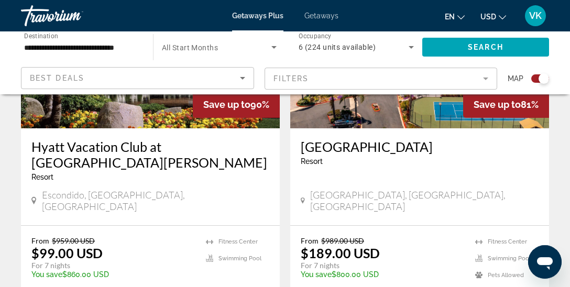
scroll to position [2381, 0]
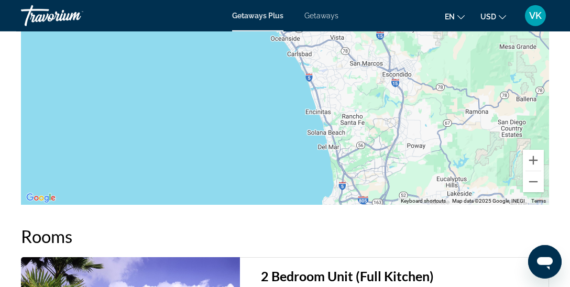
scroll to position [1950, 0]
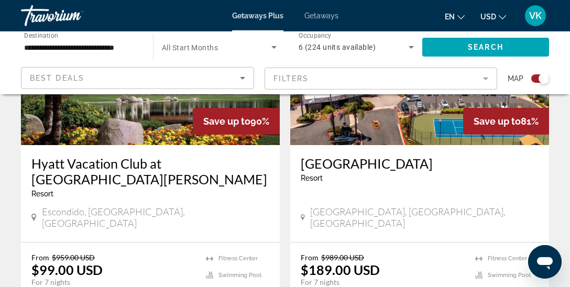
scroll to position [2365, 0]
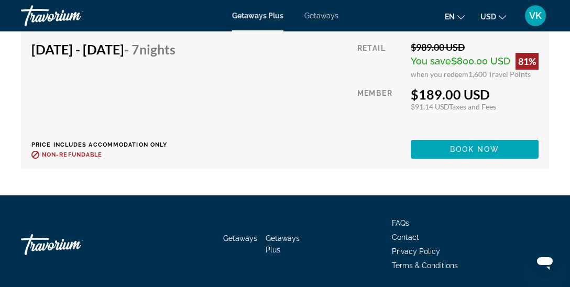
scroll to position [2252, 0]
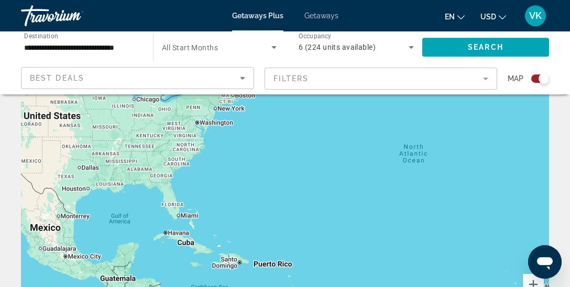
scroll to position [89, 0]
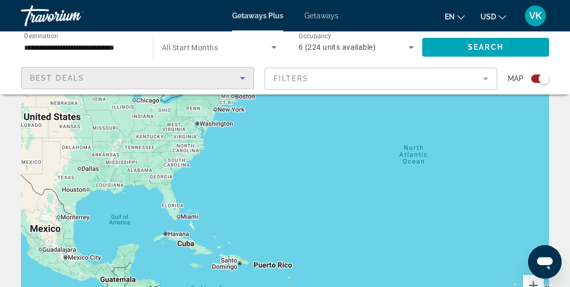
click at [47, 76] on span "Best Deals" at bounding box center [57, 78] width 54 height 8
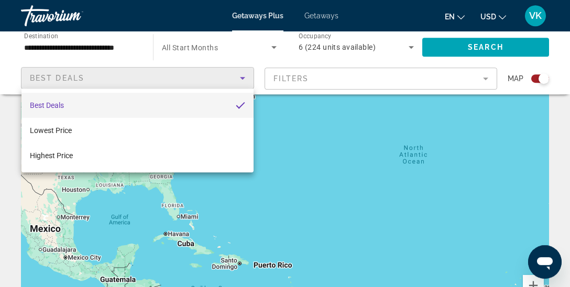
click at [69, 50] on div at bounding box center [285, 143] width 570 height 287
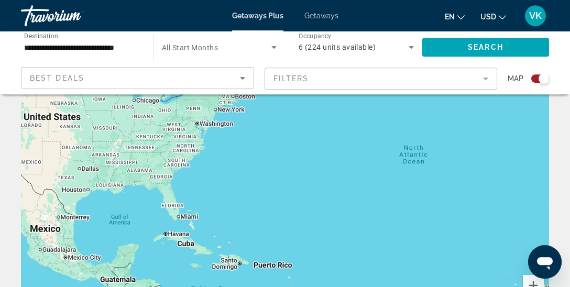
click at [69, 50] on input "**********" at bounding box center [81, 47] width 115 height 13
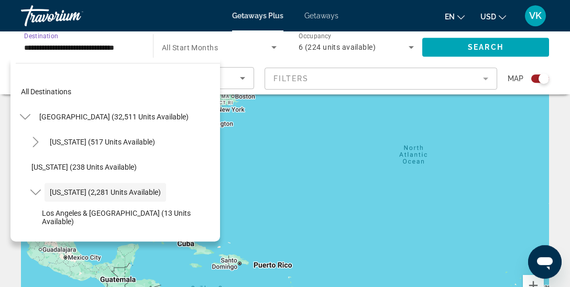
scroll to position [37, 0]
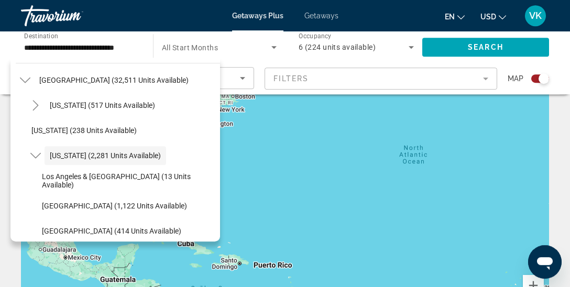
click at [202, 47] on span "All Start Months" at bounding box center [190, 47] width 56 height 8
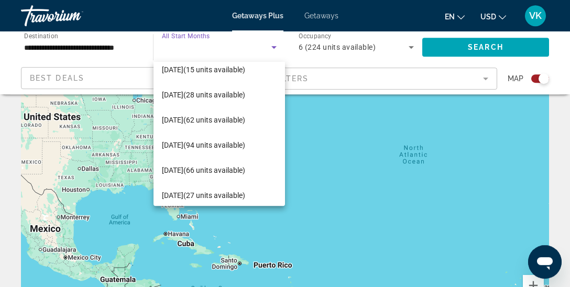
scroll to position [40, 0]
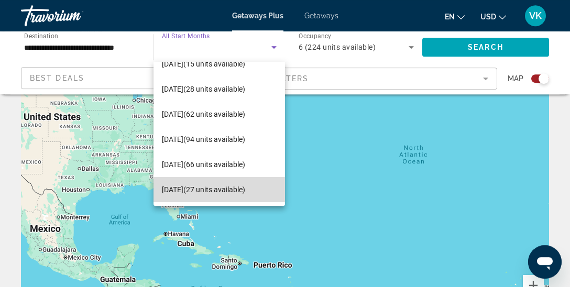
click at [236, 188] on span "[DATE] (27 units available)" at bounding box center [203, 189] width 83 height 13
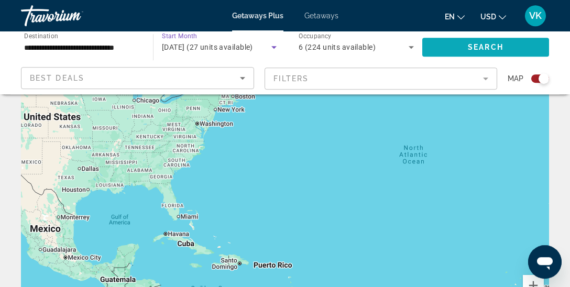
click at [467, 53] on span "Search widget" at bounding box center [485, 47] width 127 height 25
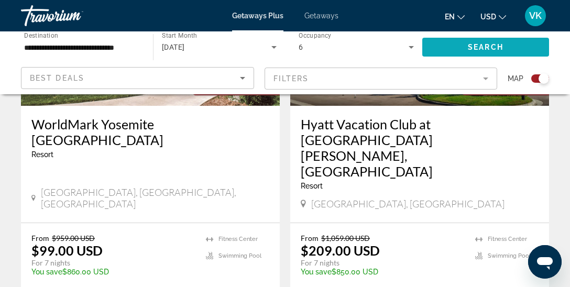
scroll to position [521, 0]
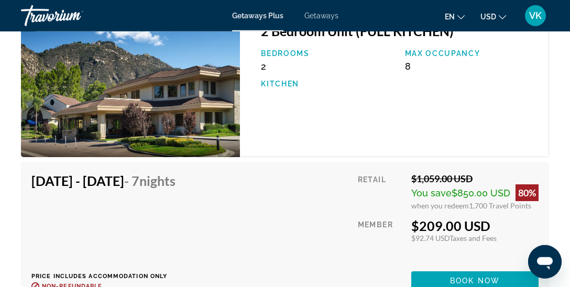
scroll to position [2065, 0]
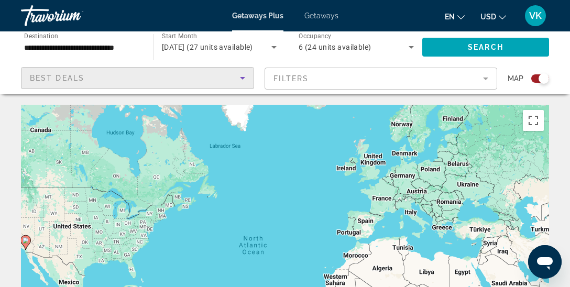
click at [74, 81] on span "Best Deals" at bounding box center [57, 78] width 54 height 8
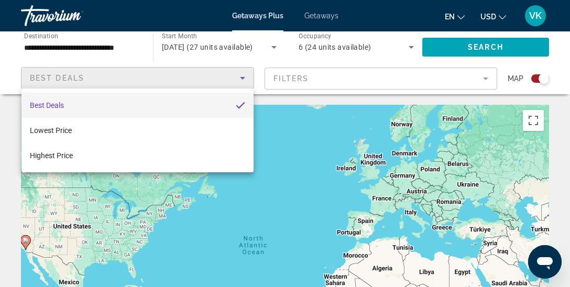
click at [111, 41] on div at bounding box center [285, 143] width 570 height 287
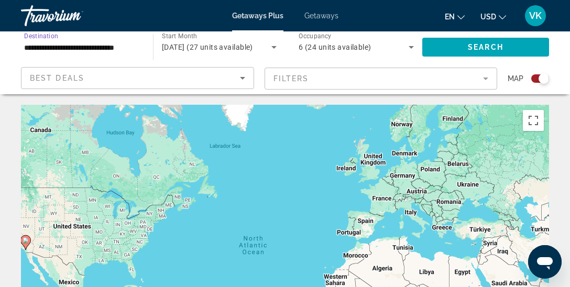
click at [115, 46] on input "**********" at bounding box center [81, 47] width 115 height 13
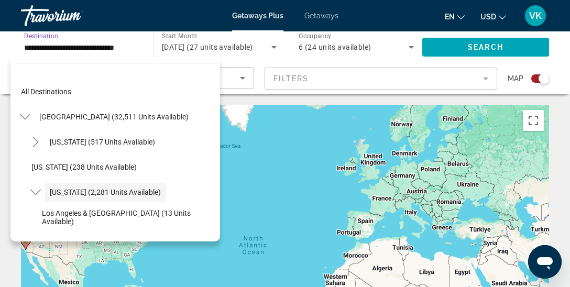
scroll to position [37, 0]
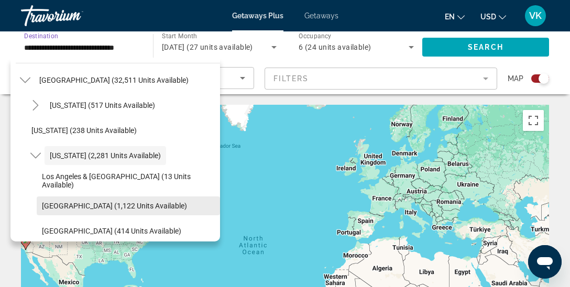
click at [138, 202] on span "[GEOGRAPHIC_DATA] (1,122 units available)" at bounding box center [114, 206] width 145 height 8
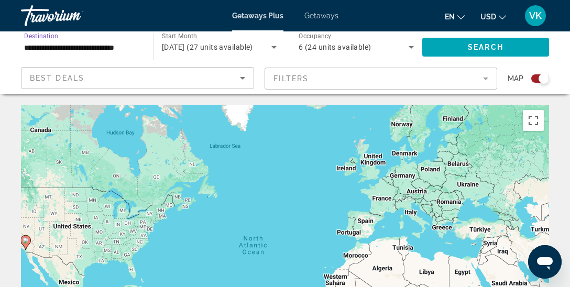
type input "**********"
click at [272, 46] on icon "Search widget" at bounding box center [274, 47] width 13 height 13
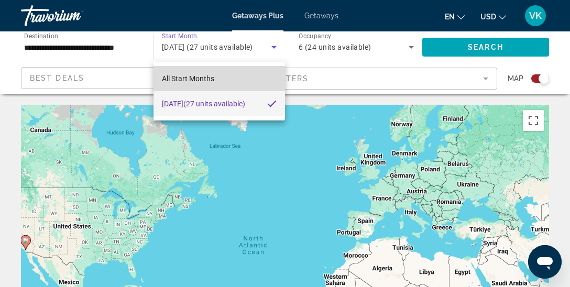
click at [211, 79] on span "All Start Months" at bounding box center [188, 78] width 52 height 8
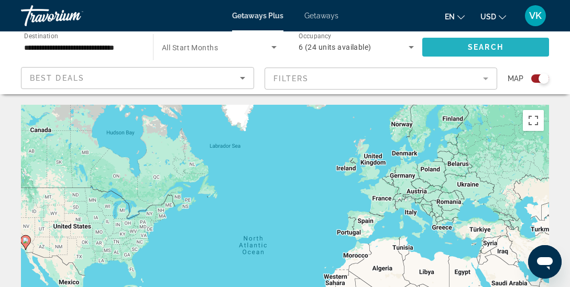
click at [473, 46] on span "Search" at bounding box center [486, 47] width 36 height 8
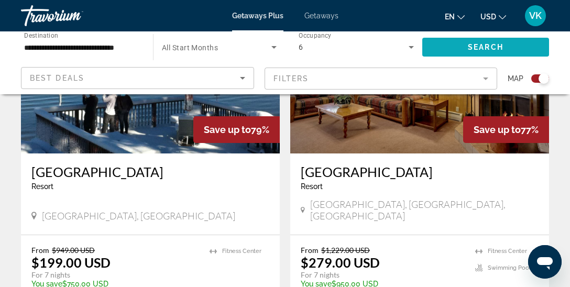
scroll to position [1237, 0]
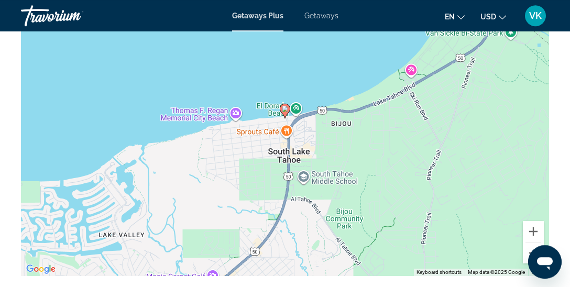
scroll to position [1700, 0]
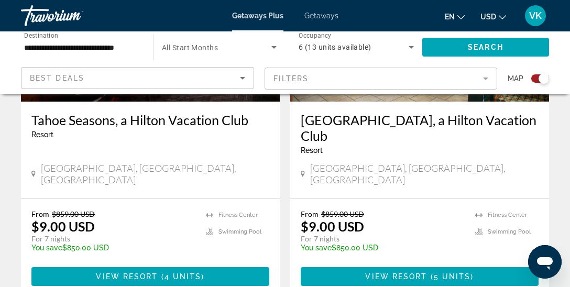
scroll to position [530, 0]
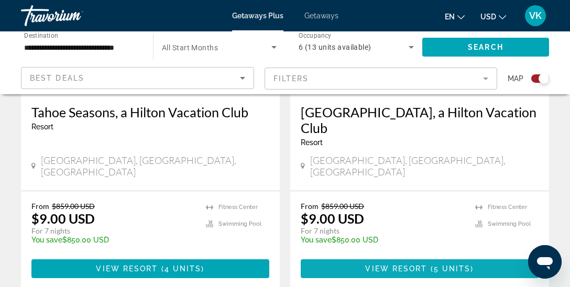
click at [424, 265] on span "View Resort" at bounding box center [396, 269] width 62 height 8
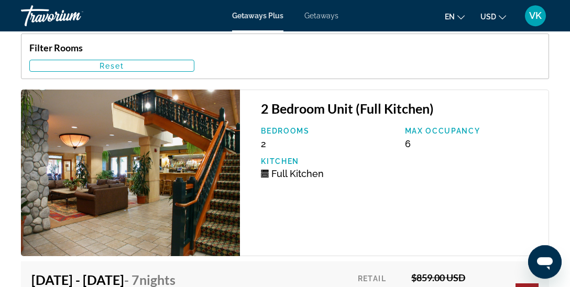
scroll to position [2018, 0]
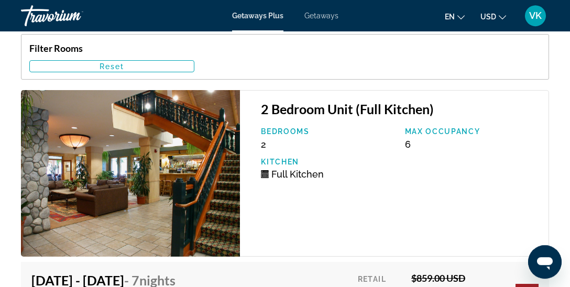
click at [157, 123] on img "Main content" at bounding box center [130, 173] width 219 height 167
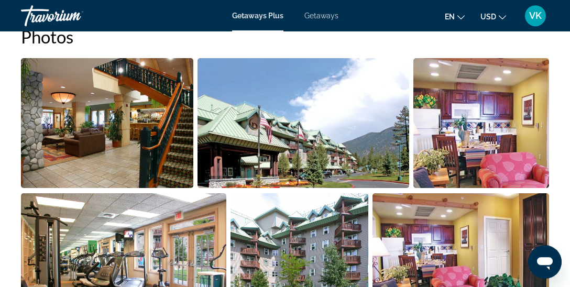
scroll to position [712, 0]
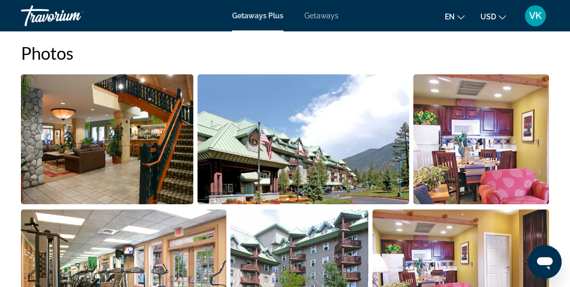
click at [128, 133] on img "Open full-screen image slider" at bounding box center [107, 139] width 172 height 130
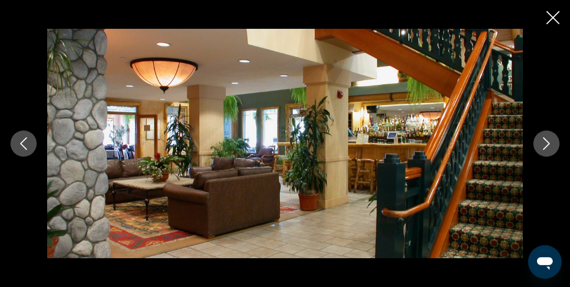
click at [548, 142] on icon "Next image" at bounding box center [546, 143] width 13 height 13
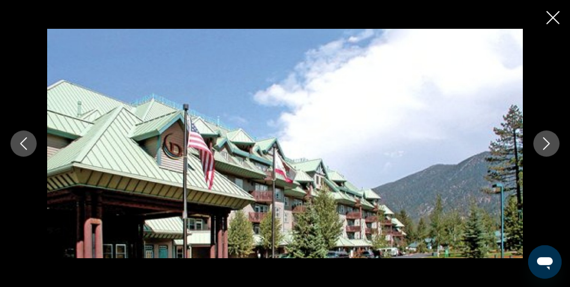
click at [548, 142] on icon "Next image" at bounding box center [546, 143] width 13 height 13
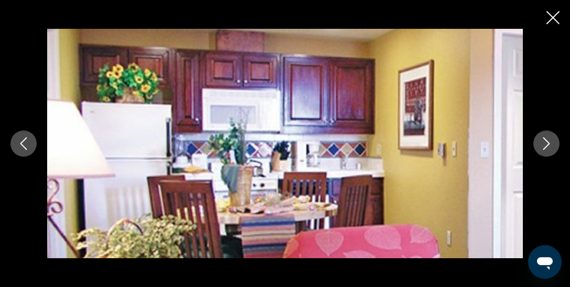
click at [548, 142] on icon "Next image" at bounding box center [546, 143] width 13 height 13
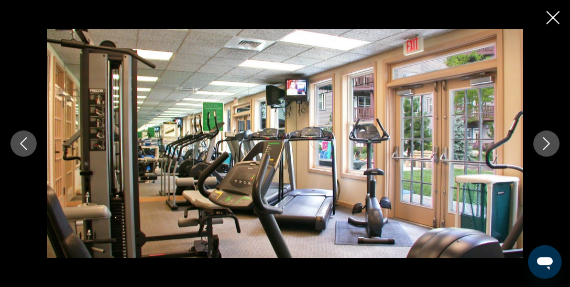
click at [548, 142] on icon "Next image" at bounding box center [546, 143] width 13 height 13
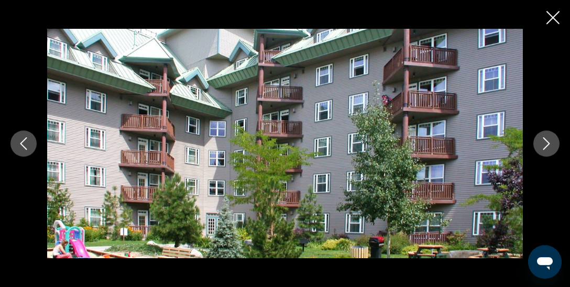
click at [548, 142] on icon "Next image" at bounding box center [546, 143] width 13 height 13
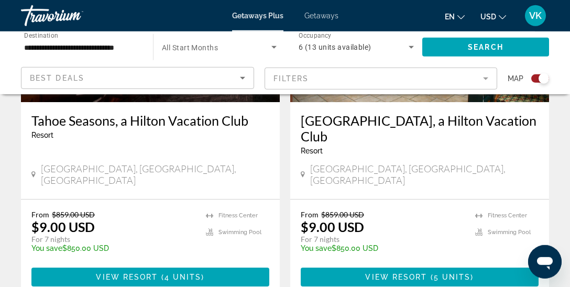
scroll to position [522, 0]
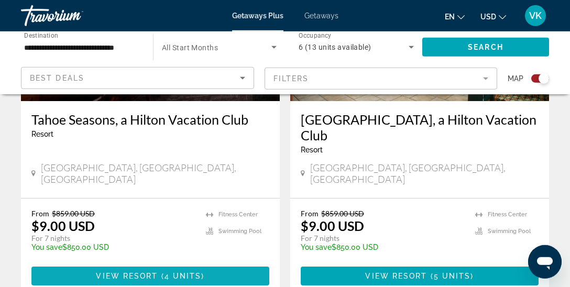
click at [200, 272] on span "4 units" at bounding box center [182, 276] width 37 height 8
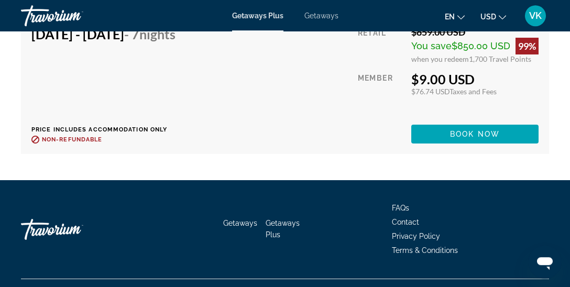
scroll to position [2704, 0]
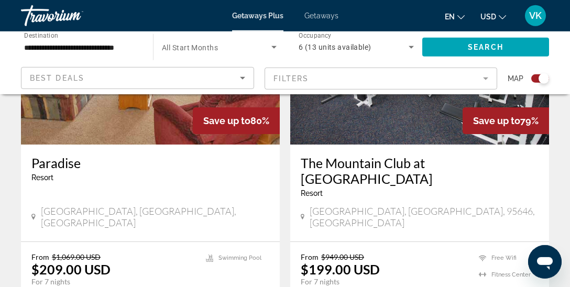
scroll to position [865, 0]
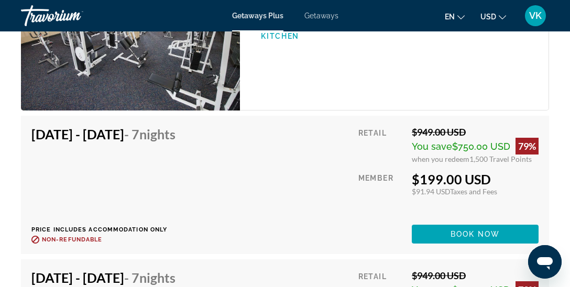
scroll to position [2834, 0]
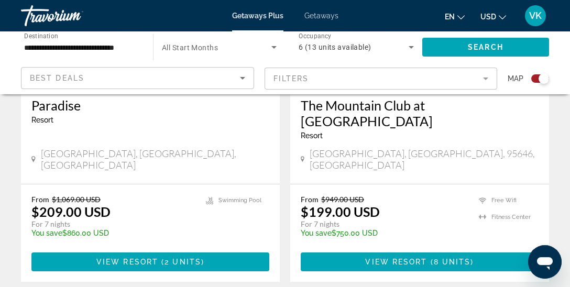
scroll to position [920, 0]
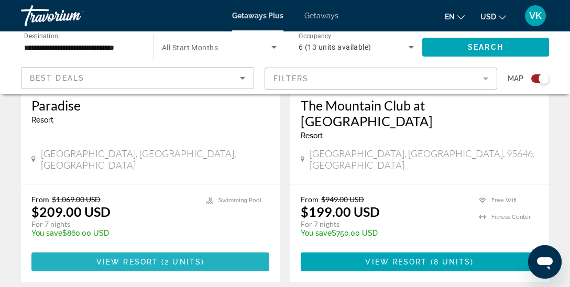
click at [142, 258] on span "View Resort" at bounding box center [127, 262] width 62 height 8
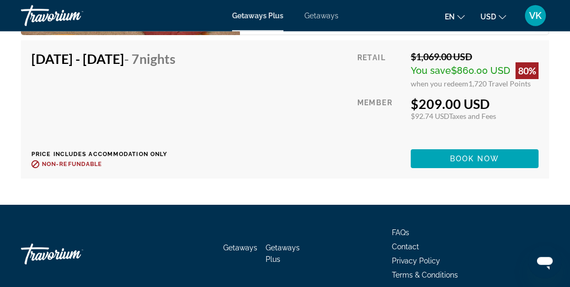
scroll to position [1921, 0]
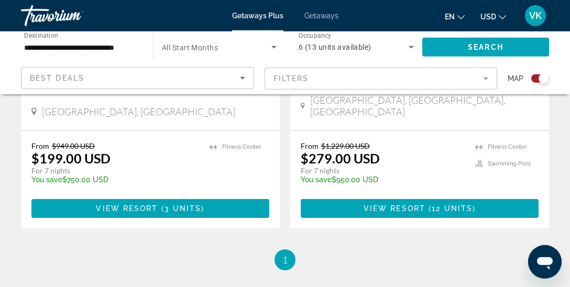
scroll to position [1342, 0]
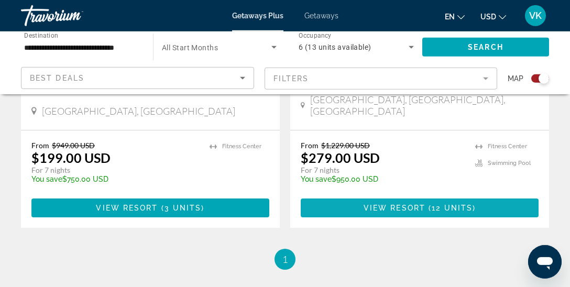
click at [431, 204] on span "( 12 units )" at bounding box center [450, 208] width 50 height 8
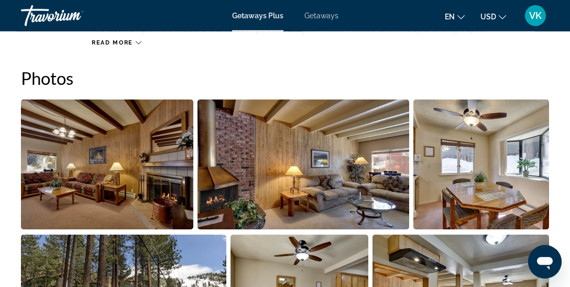
scroll to position [638, 0]
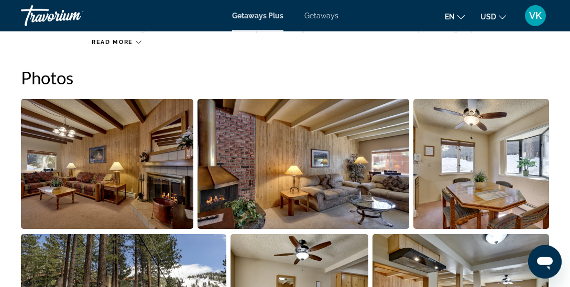
click at [100, 155] on img "Open full-screen image slider" at bounding box center [107, 164] width 172 height 130
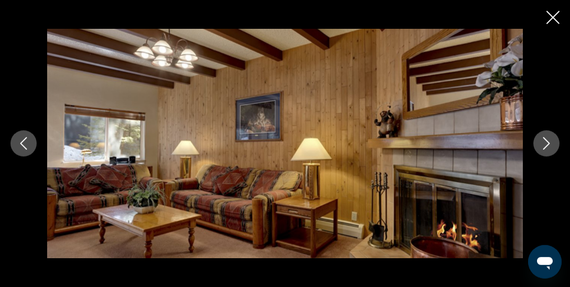
click at [547, 141] on icon "Next image" at bounding box center [546, 143] width 7 height 13
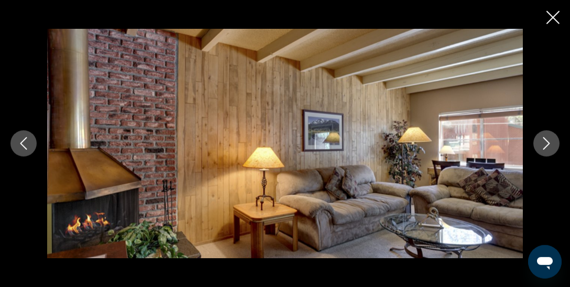
click at [547, 141] on icon "Next image" at bounding box center [546, 143] width 7 height 13
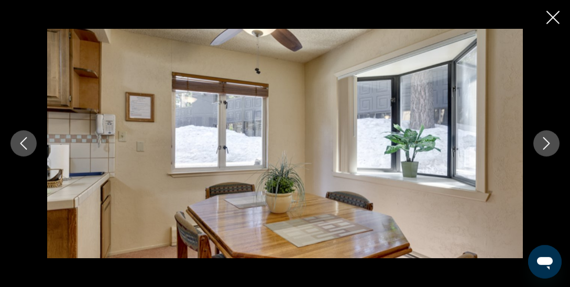
click at [547, 141] on icon "Next image" at bounding box center [546, 143] width 7 height 13
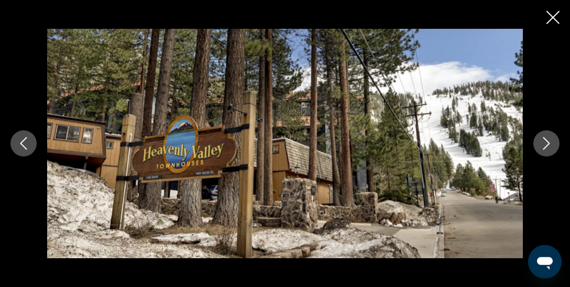
click at [547, 141] on icon "Next image" at bounding box center [546, 143] width 7 height 13
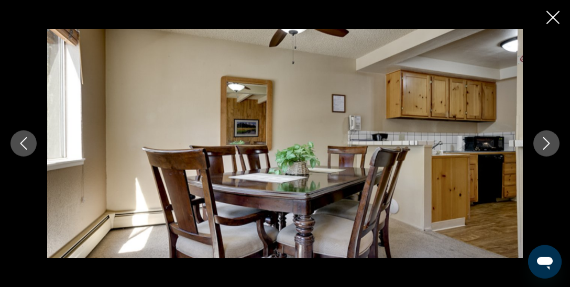
click at [547, 141] on icon "Next image" at bounding box center [546, 143] width 7 height 13
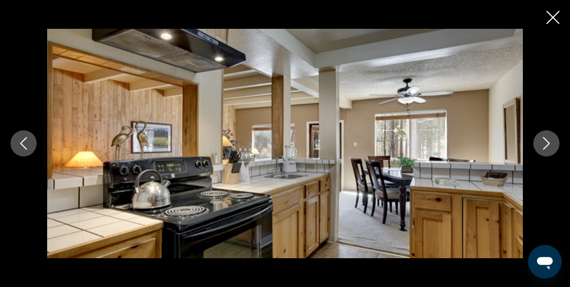
click at [547, 141] on icon "Next image" at bounding box center [546, 143] width 7 height 13
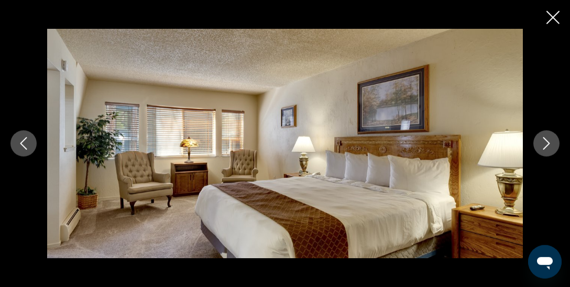
click at [547, 141] on icon "Next image" at bounding box center [546, 143] width 7 height 13
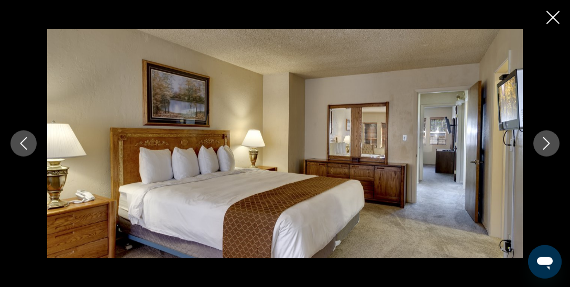
click at [547, 141] on icon "Next image" at bounding box center [546, 143] width 7 height 13
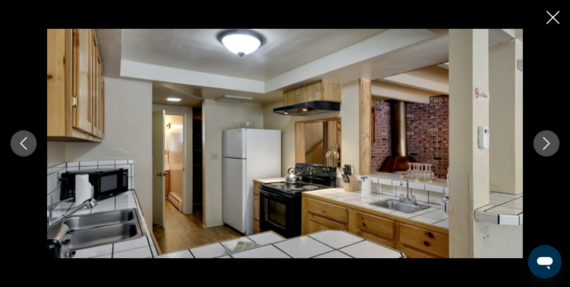
click at [547, 141] on icon "Next image" at bounding box center [546, 143] width 7 height 13
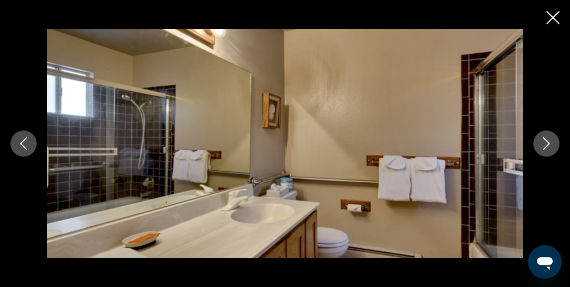
scroll to position [854, 0]
click at [555, 19] on icon "Close slideshow" at bounding box center [552, 17] width 13 height 13
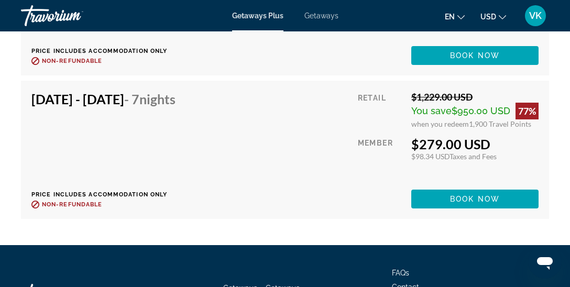
scroll to position [3048, 0]
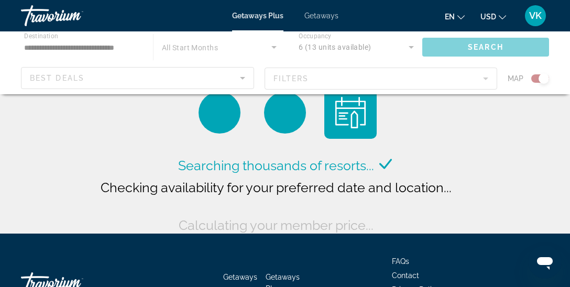
click at [57, 81] on div "Main content" at bounding box center [285, 62] width 570 height 63
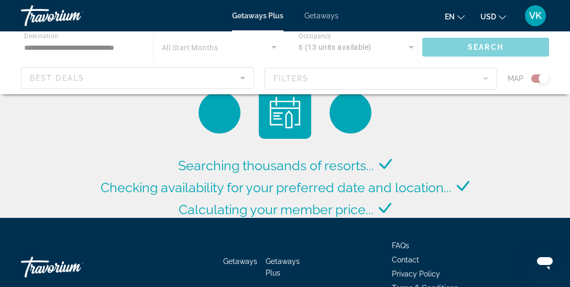
click at [77, 70] on div "Main content" at bounding box center [285, 62] width 570 height 63
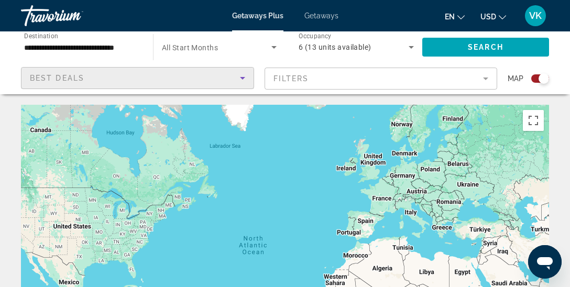
click at [77, 75] on span "Best Deals" at bounding box center [57, 78] width 54 height 8
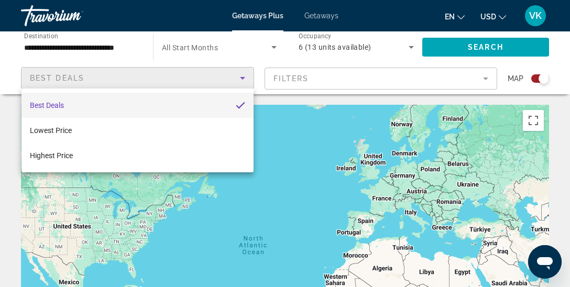
click at [73, 45] on div at bounding box center [285, 143] width 570 height 287
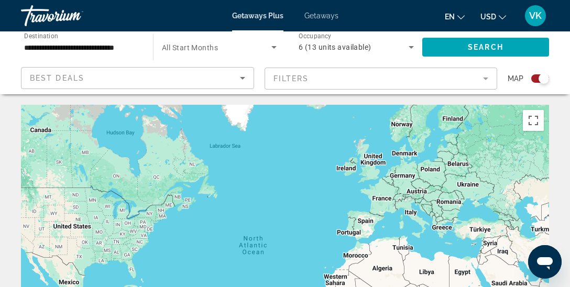
click at [118, 55] on div "**********" at bounding box center [81, 47] width 115 height 30
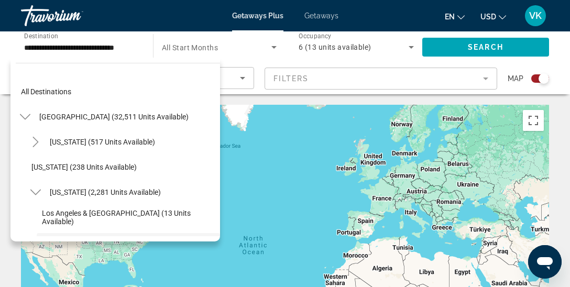
click at [118, 55] on div "**********" at bounding box center [81, 47] width 115 height 30
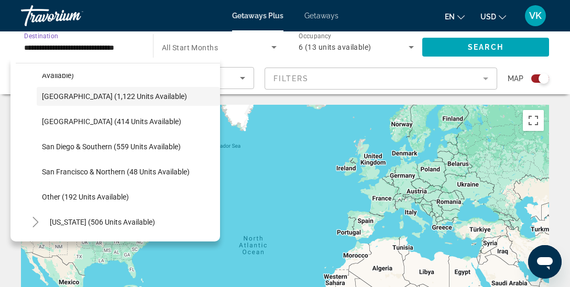
scroll to position [147, 0]
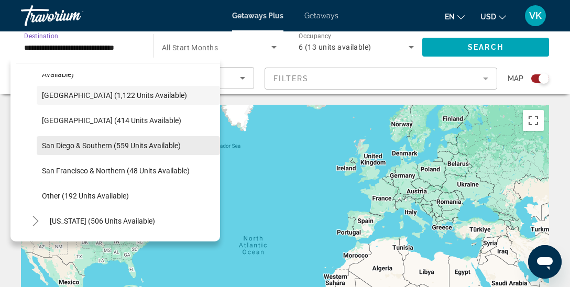
click at [157, 141] on span "Search widget" at bounding box center [128, 145] width 183 height 25
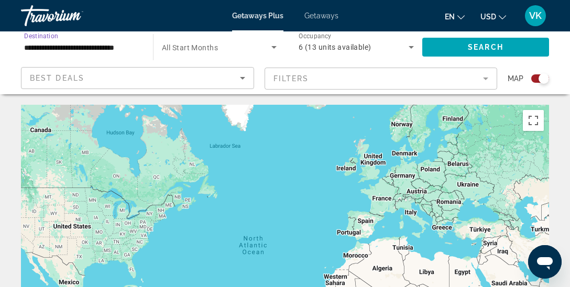
type input "**********"
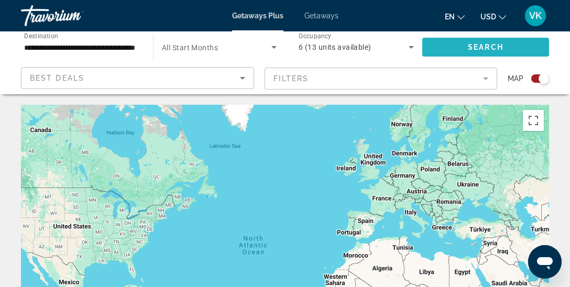
click at [475, 46] on span "Search" at bounding box center [486, 47] width 36 height 8
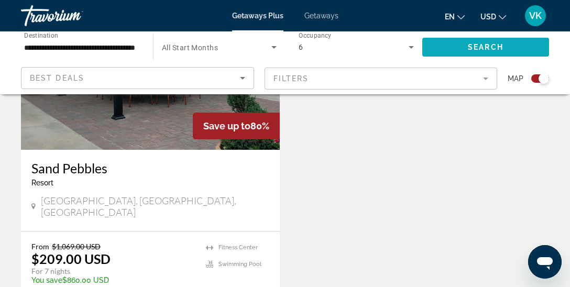
scroll to position [1630, 0]
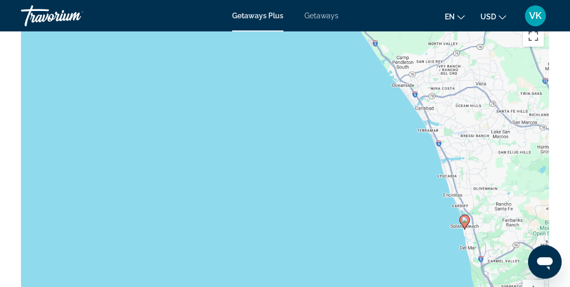
scroll to position [1714, 0]
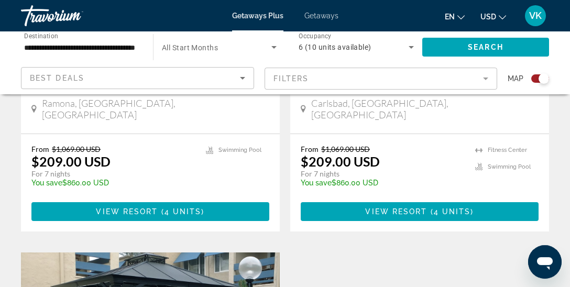
scroll to position [1336, 0]
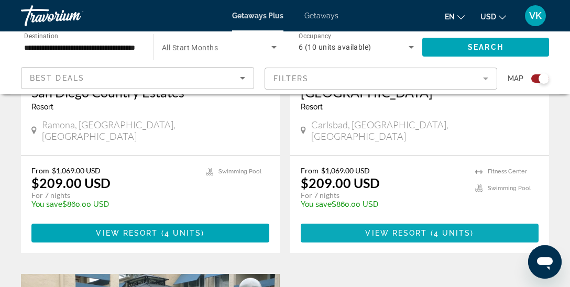
click at [445, 229] on span "4 units" at bounding box center [452, 233] width 37 height 8
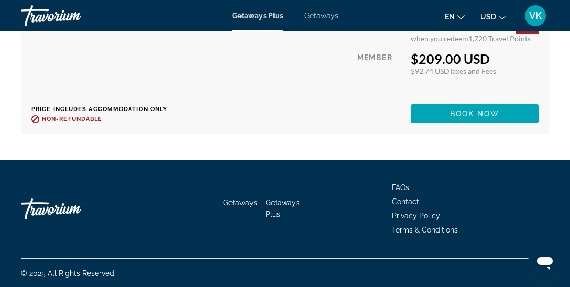
scroll to position [2197, 0]
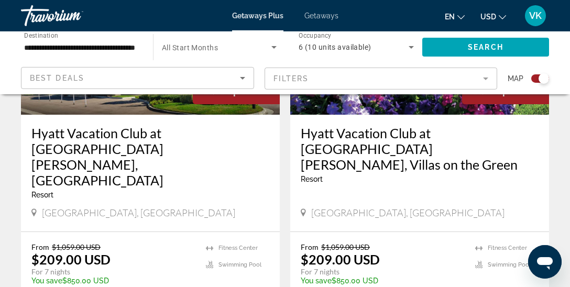
scroll to position [894, 0]
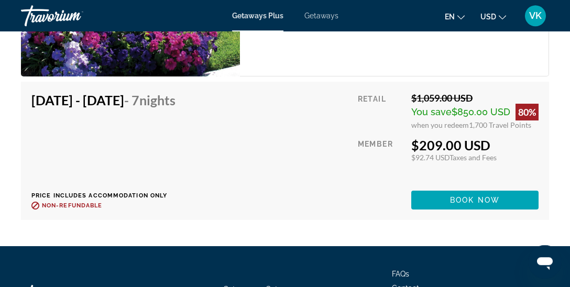
scroll to position [2178, 0]
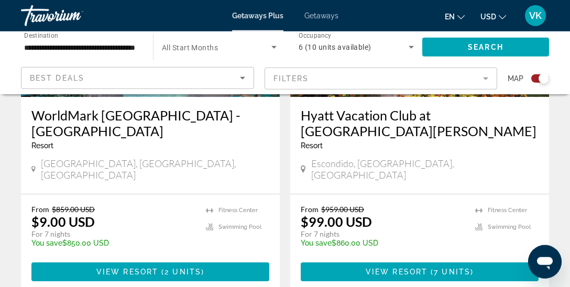
scroll to position [526, 0]
click at [98, 49] on input "**********" at bounding box center [81, 47] width 115 height 13
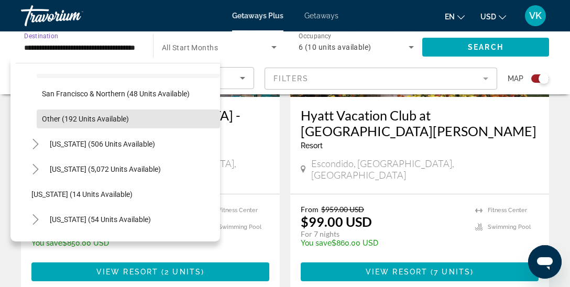
scroll to position [228, 0]
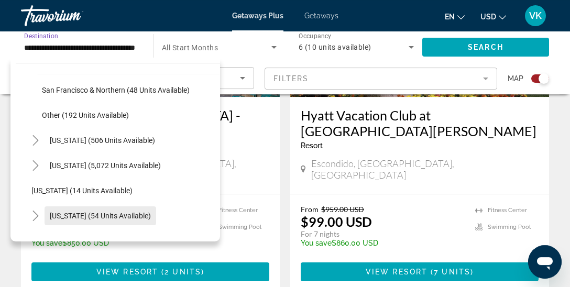
click at [124, 216] on span "[US_STATE] (54 units available)" at bounding box center [100, 216] width 101 height 8
type input "**********"
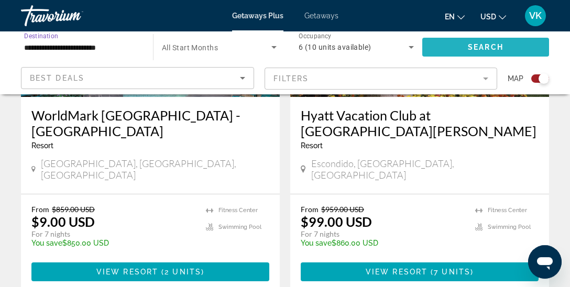
click at [484, 47] on span "Search" at bounding box center [486, 47] width 36 height 8
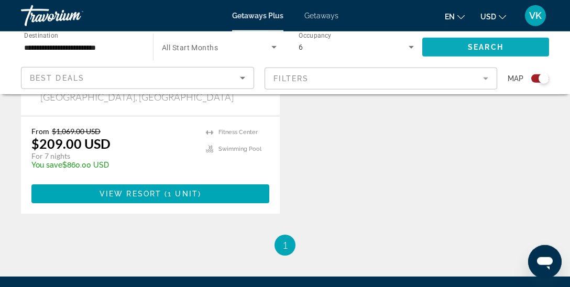
scroll to position [1333, 0]
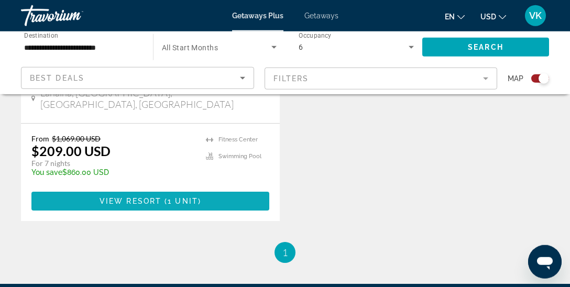
click at [207, 189] on span "Main content" at bounding box center [150, 201] width 238 height 25
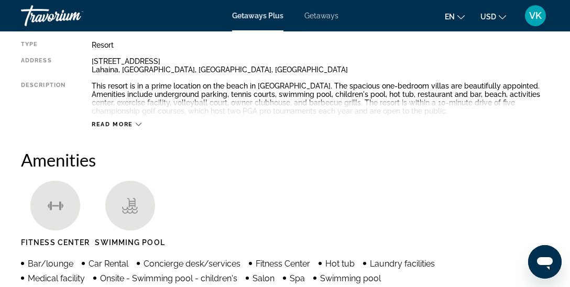
scroll to position [159, 0]
click at [122, 122] on span "Read more" at bounding box center [112, 123] width 41 height 7
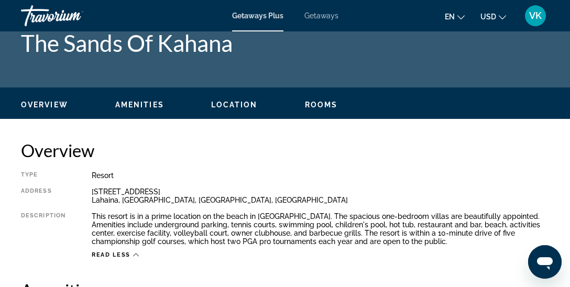
scroll to position [0, 0]
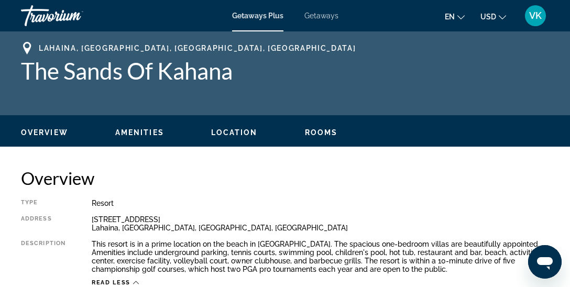
click at [52, 130] on span "Overview" at bounding box center [44, 132] width 47 height 8
click at [246, 131] on span "Location" at bounding box center [234, 132] width 47 height 8
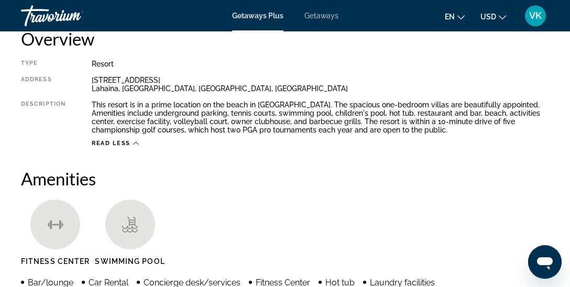
scroll to position [139, 0]
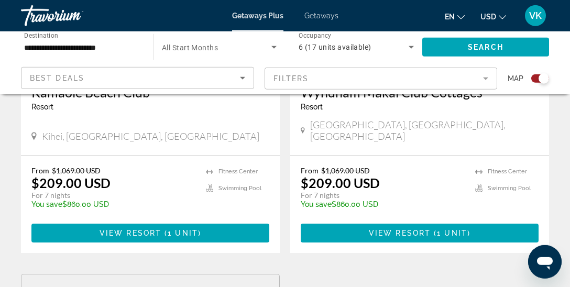
scroll to position [932, 0]
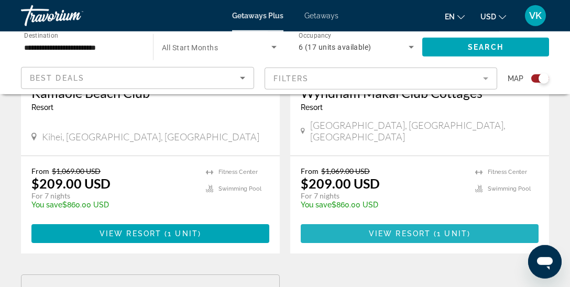
click at [426, 229] on span "View Resort" at bounding box center [400, 233] width 62 height 8
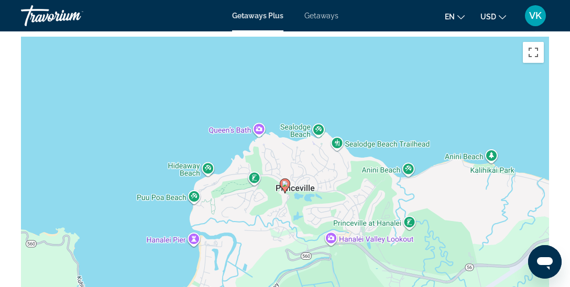
scroll to position [1706, 0]
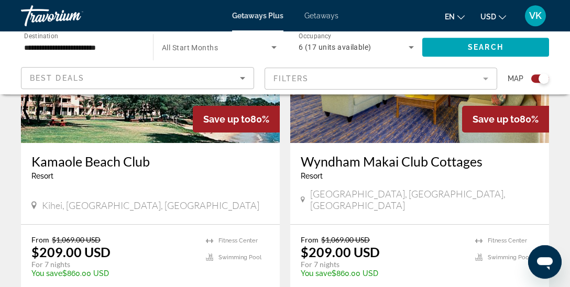
scroll to position [872, 0]
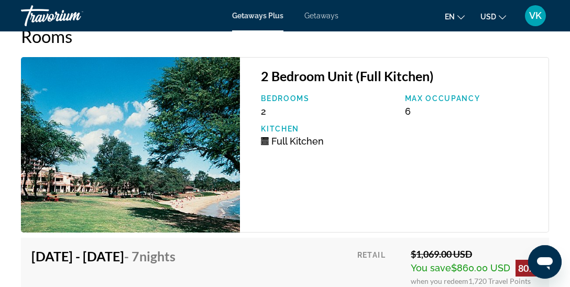
scroll to position [2105, 0]
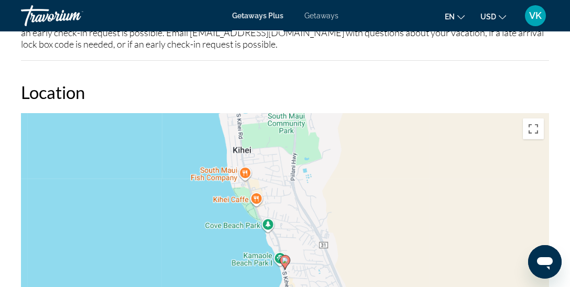
scroll to position [1676, 0]
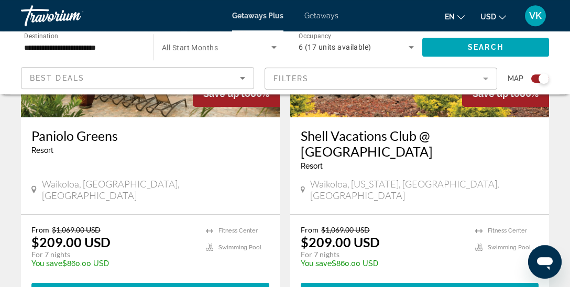
scroll to position [508, 0]
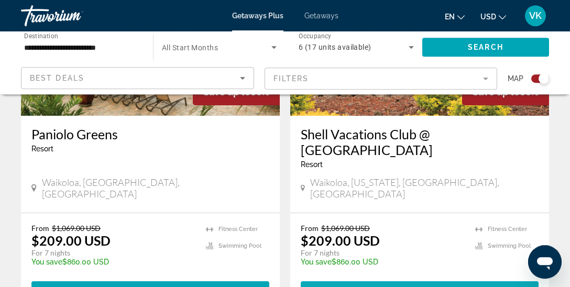
click at [429, 287] on span "Main content" at bounding box center [428, 291] width 3 height 8
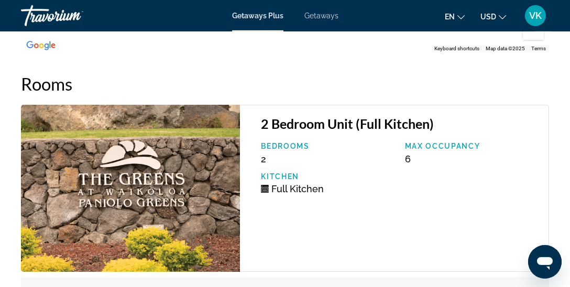
scroll to position [2208, 0]
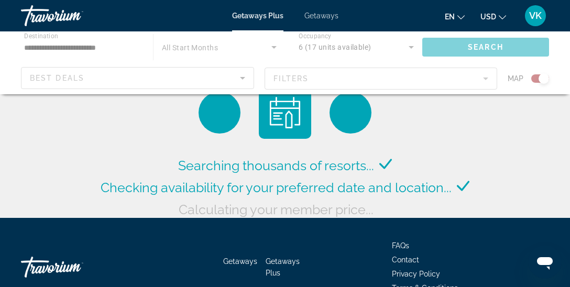
click at [401, 46] on div "Main content" at bounding box center [285, 62] width 570 height 63
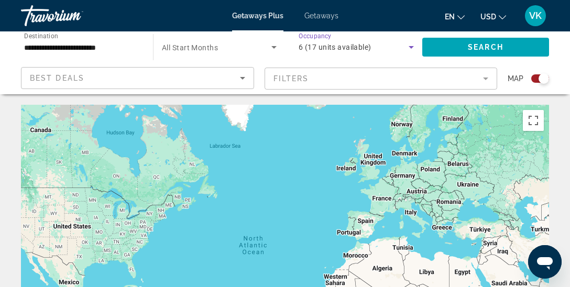
click at [407, 48] on icon "Search widget" at bounding box center [411, 47] width 13 height 13
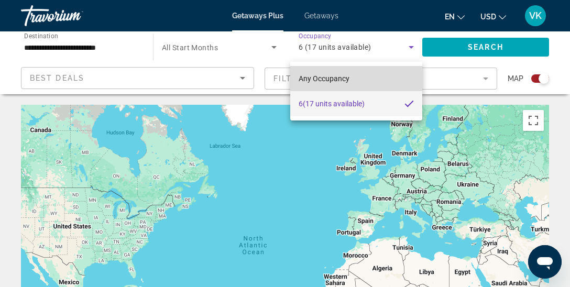
click at [326, 79] on span "Any Occupancy" at bounding box center [324, 78] width 51 height 8
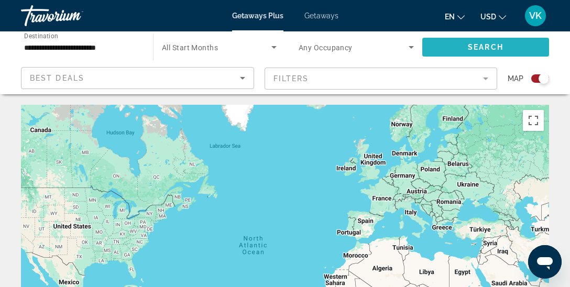
click at [485, 49] on span "Search" at bounding box center [486, 47] width 36 height 8
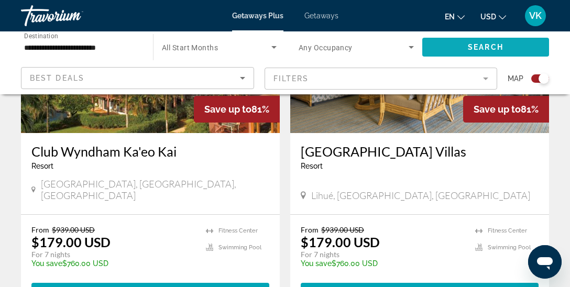
scroll to position [1227, 0]
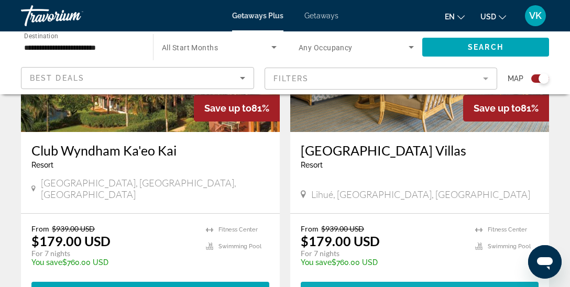
click at [454, 287] on span "3 units" at bounding box center [452, 291] width 37 height 8
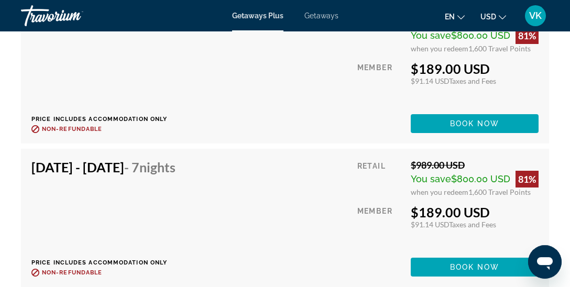
scroll to position [2642, 0]
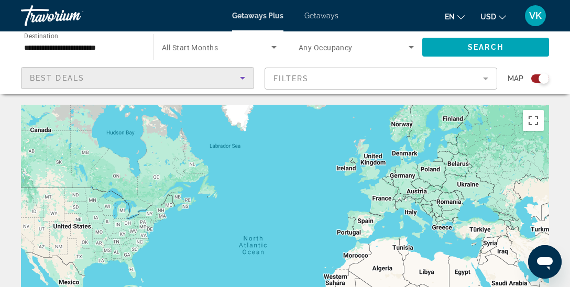
click at [39, 78] on span "Best Deals" at bounding box center [57, 78] width 54 height 8
